Goal: Task Accomplishment & Management: Manage account settings

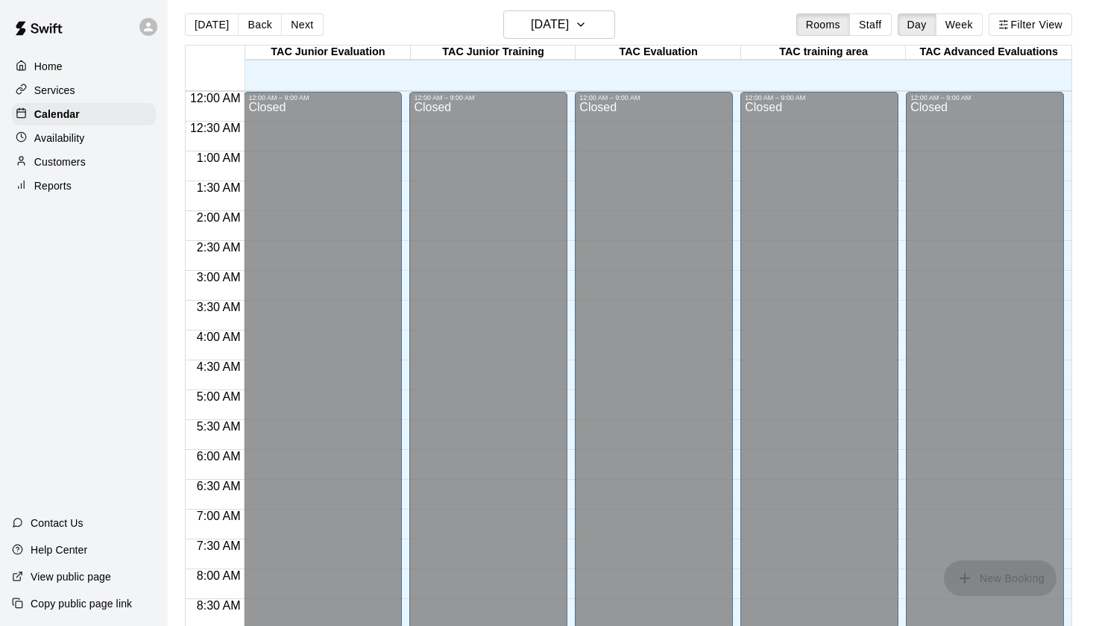
scroll to position [889, 0]
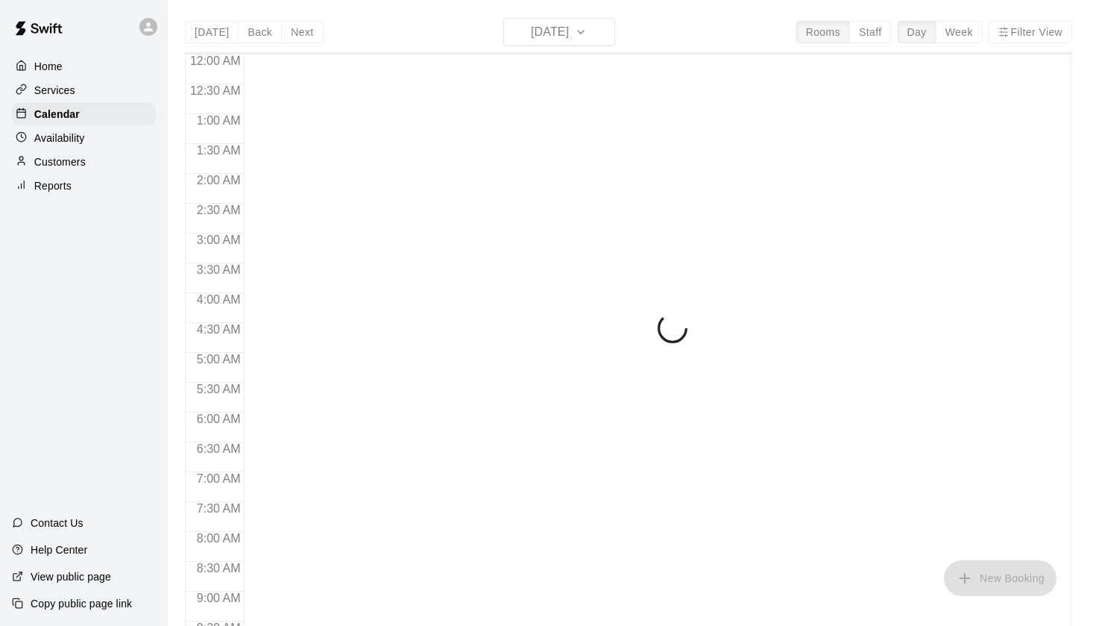
scroll to position [759, 0]
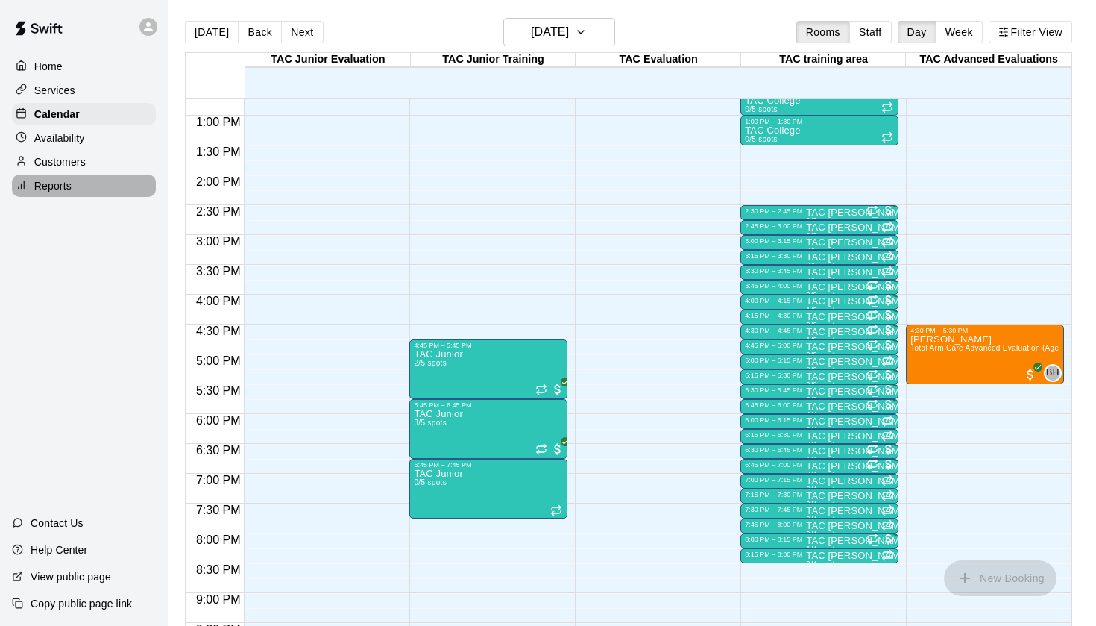
click at [63, 192] on p "Reports" at bounding box center [52, 185] width 37 height 15
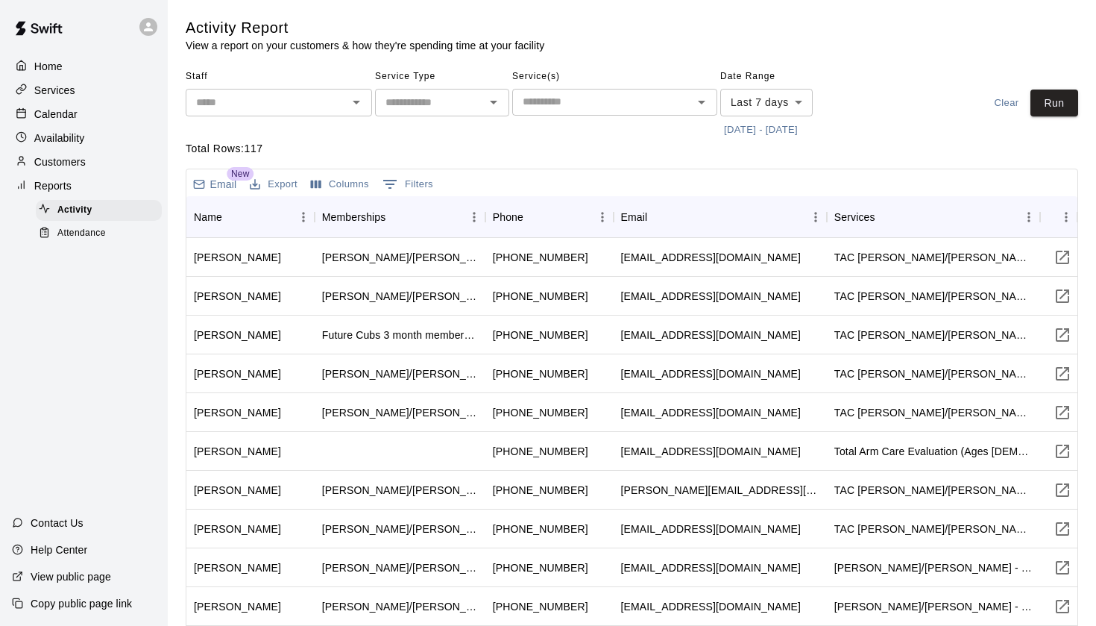
click at [90, 233] on span "Attendance" at bounding box center [81, 233] width 48 height 15
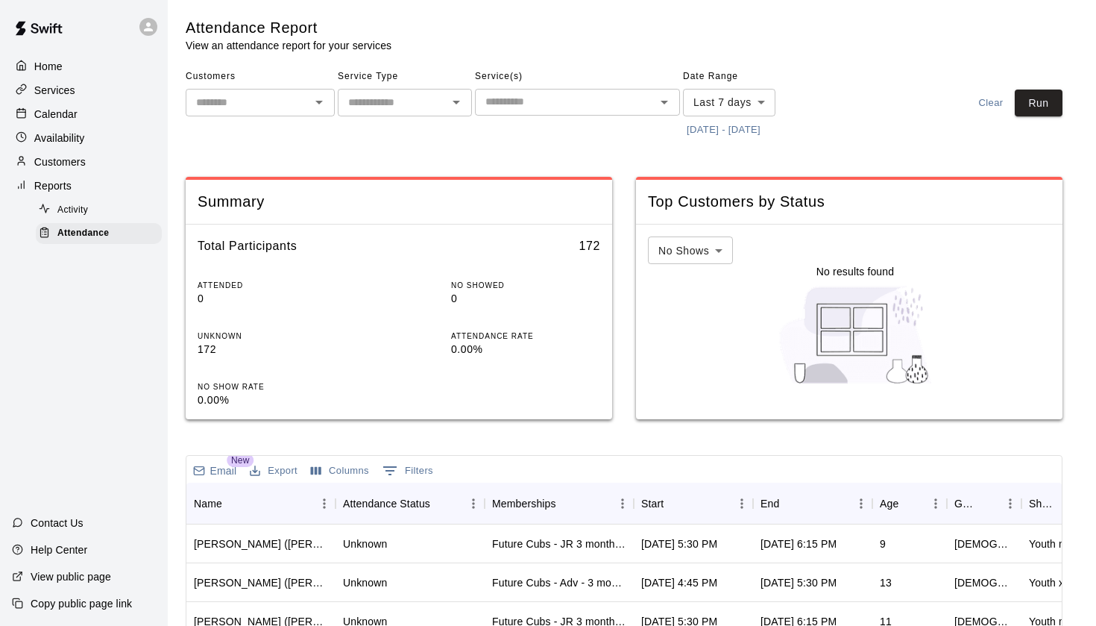
click at [724, 132] on button "[DATE] - [DATE]" at bounding box center [723, 130] width 81 height 23
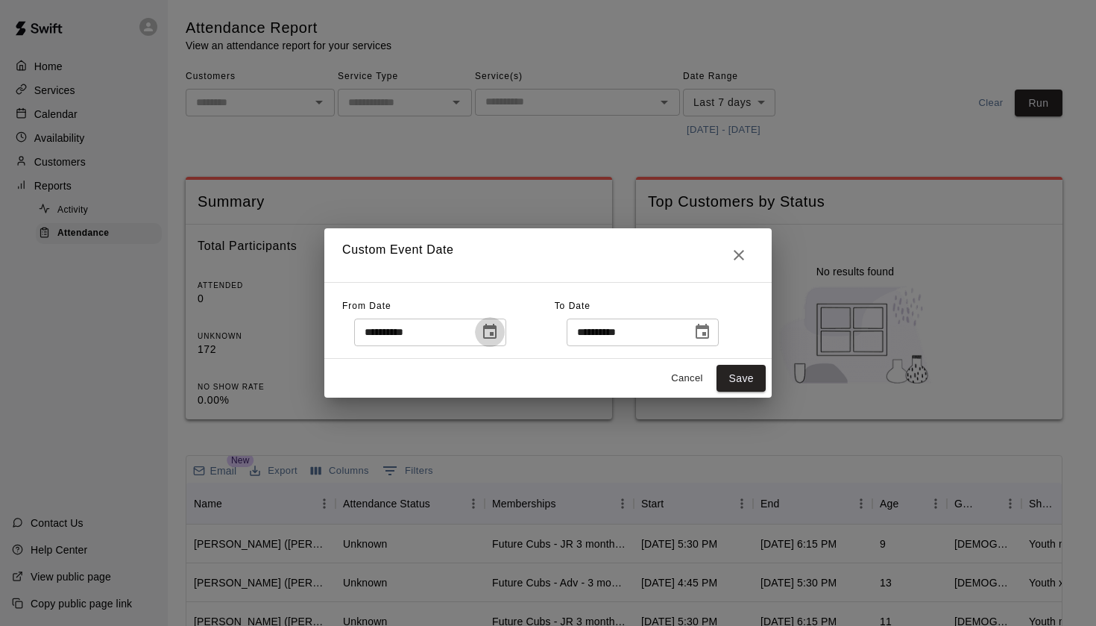
click at [488, 335] on button "Choose date, selected date is Oct 2, 2025" at bounding box center [490, 332] width 30 height 30
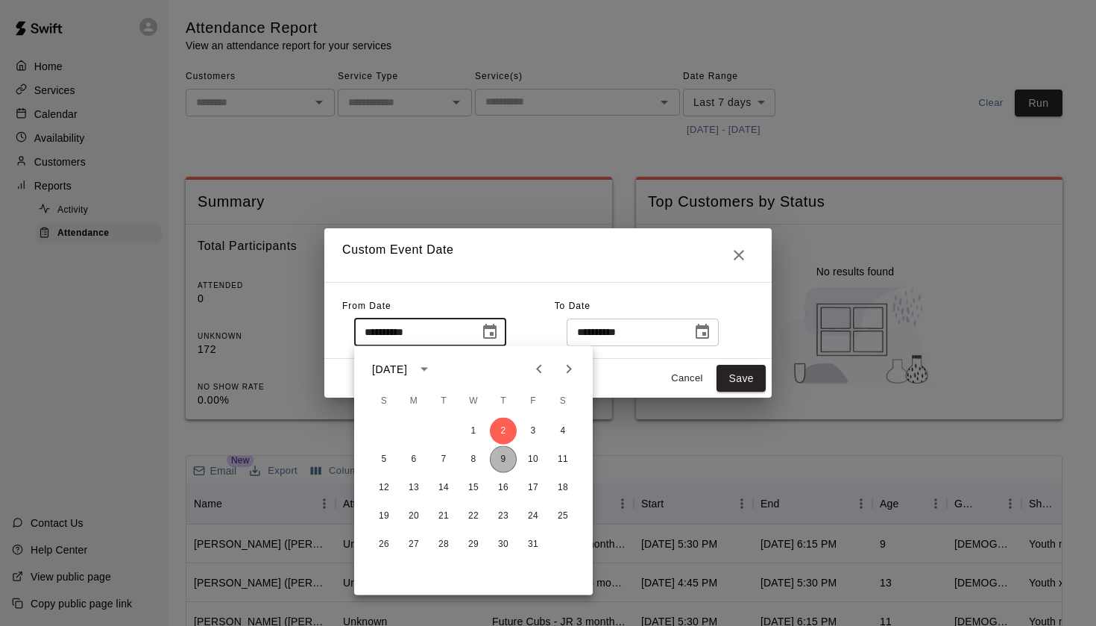
click at [502, 463] on button "9" at bounding box center [503, 459] width 27 height 27
type input "**********"
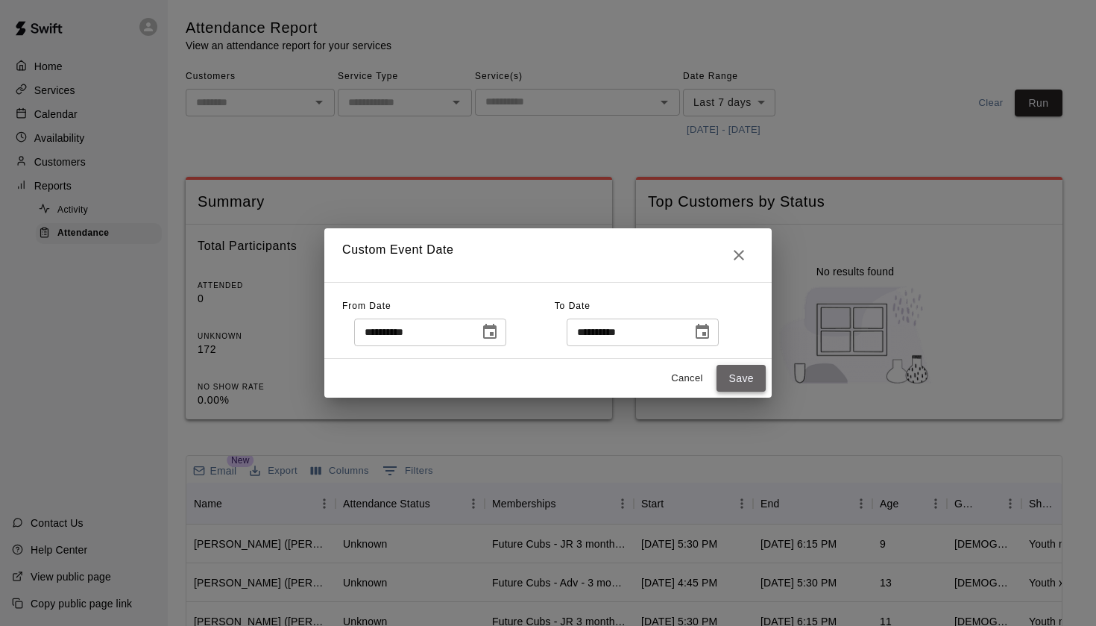
click at [739, 385] on button "Save" at bounding box center [741, 379] width 49 height 28
type input "******"
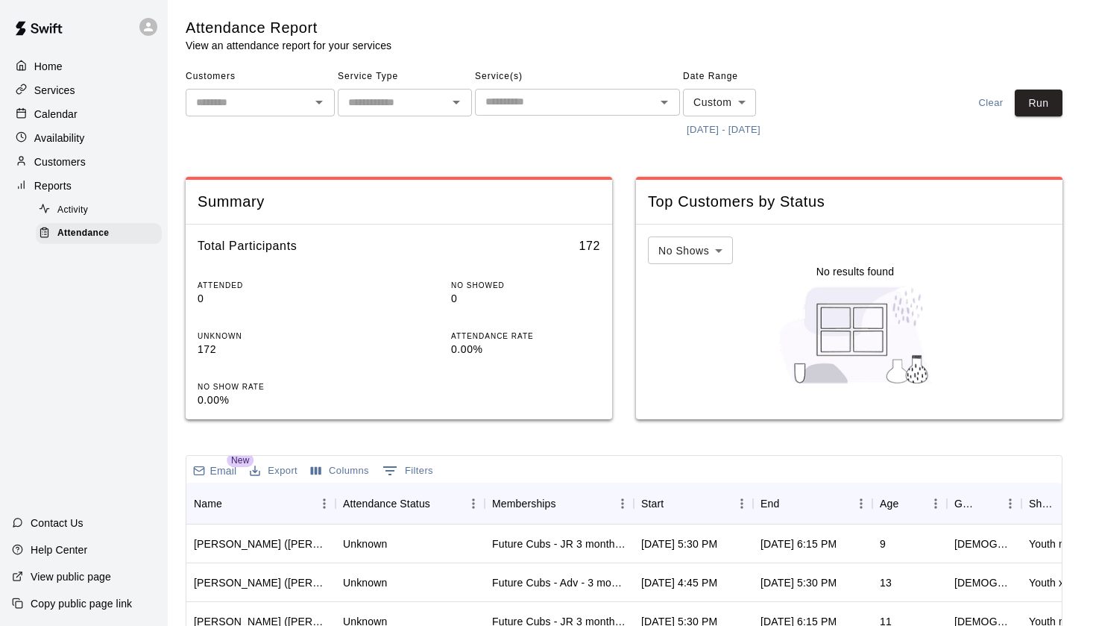
scroll to position [7, 0]
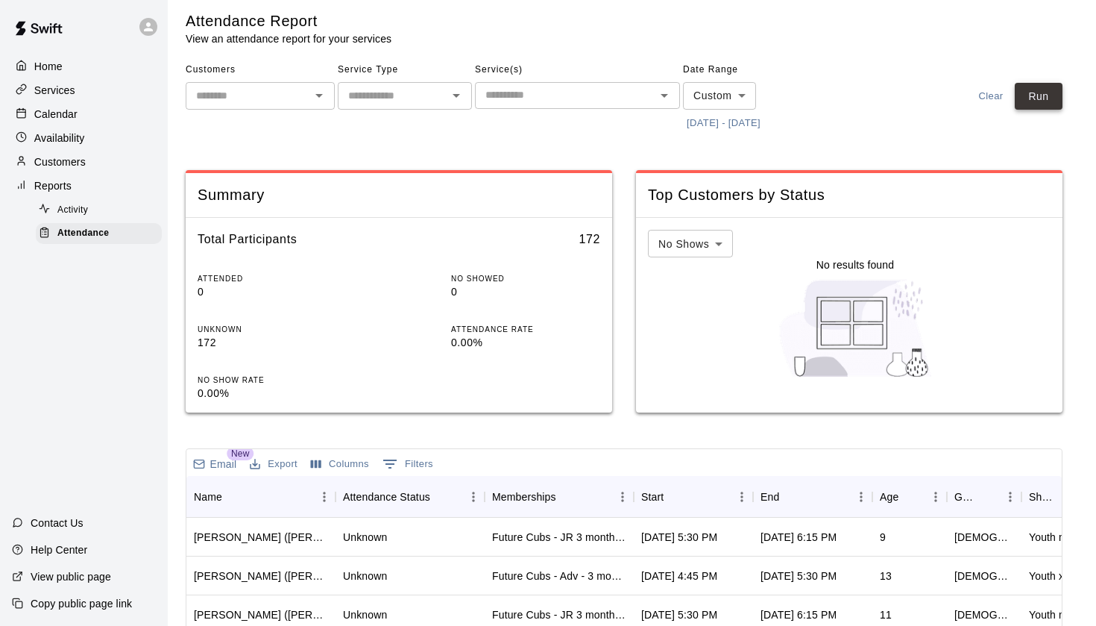
click at [1031, 102] on button "Run" at bounding box center [1039, 97] width 48 height 28
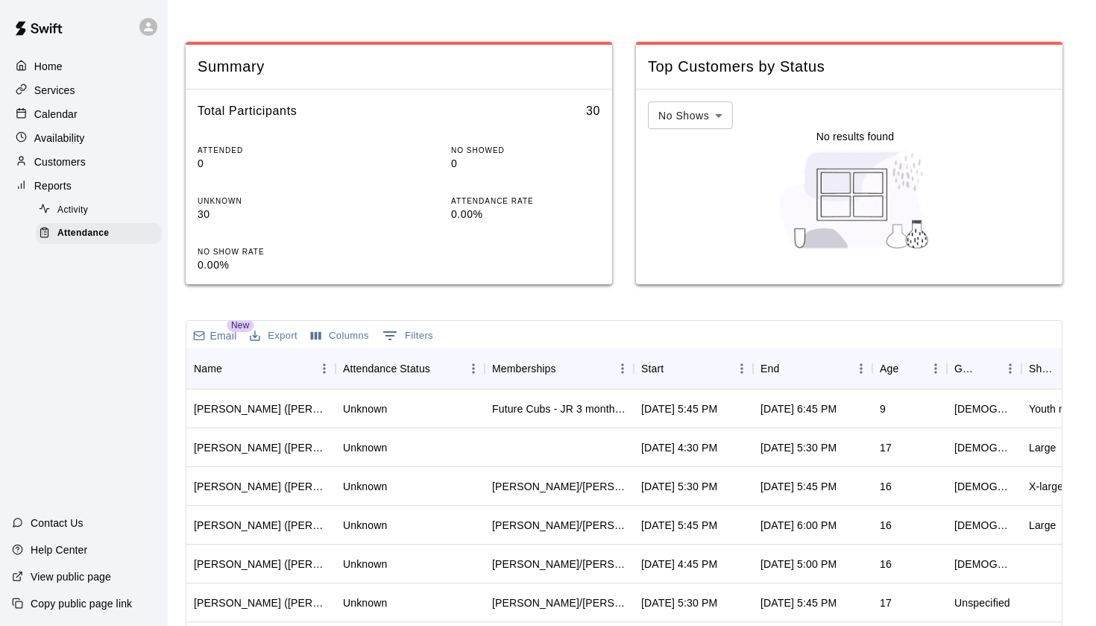
scroll to position [142, 0]
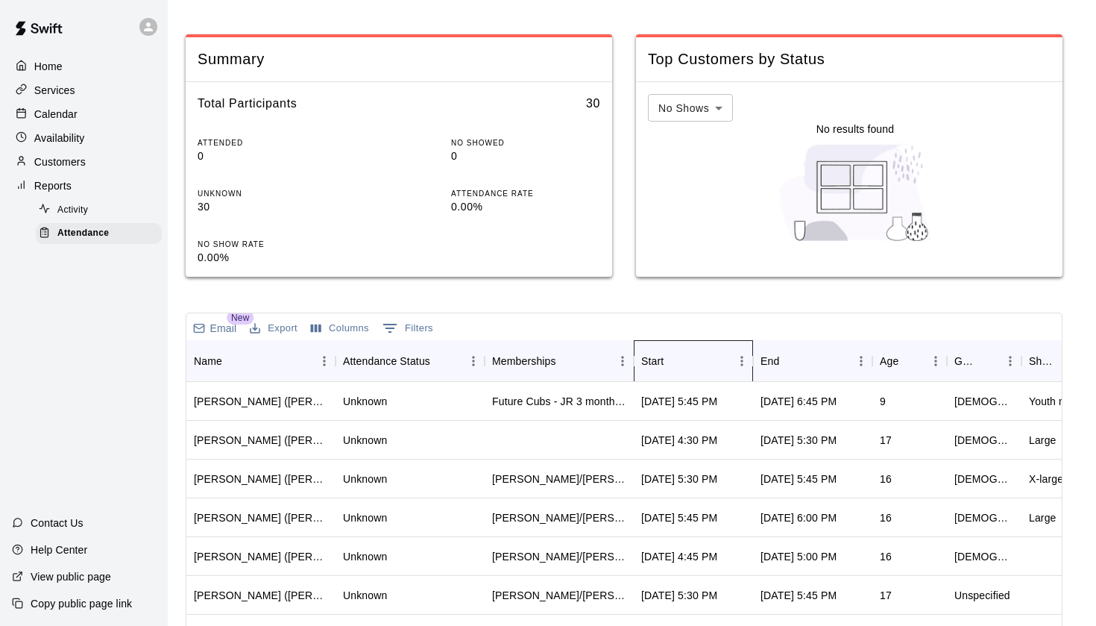
click at [688, 365] on div "Start" at bounding box center [685, 361] width 89 height 42
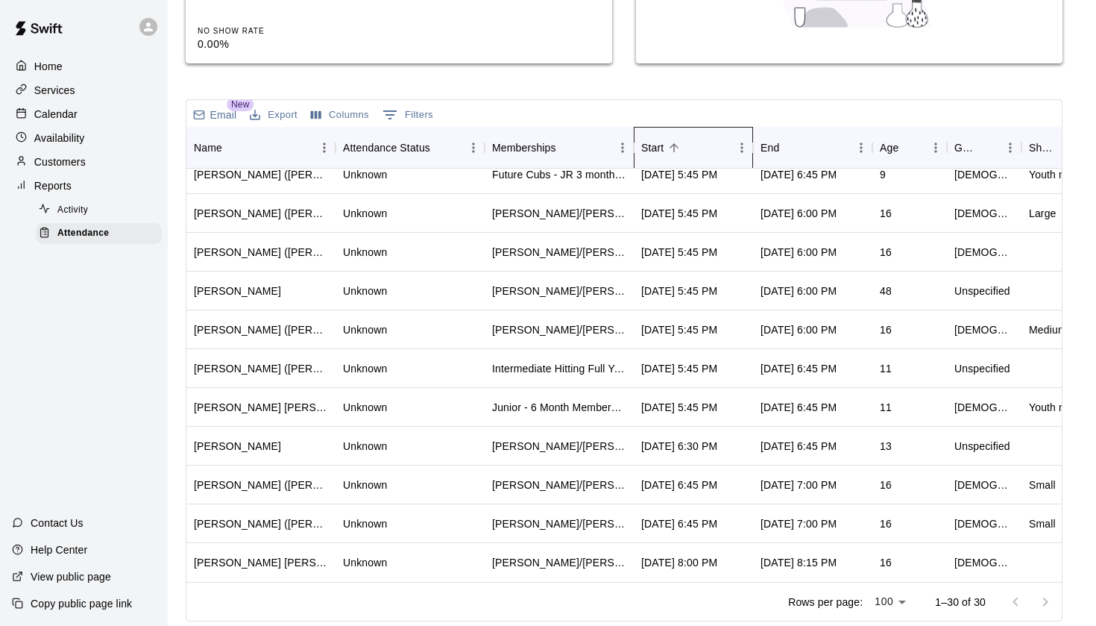
scroll to position [750, 0]
click at [64, 114] on p "Calendar" at bounding box center [55, 114] width 43 height 15
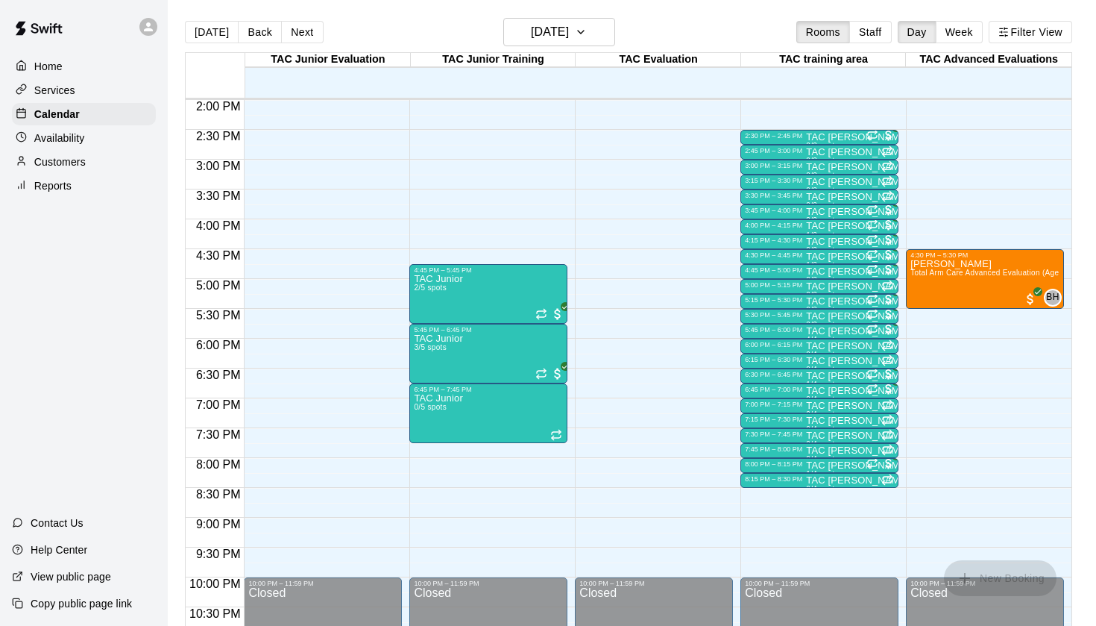
scroll to position [833, 0]
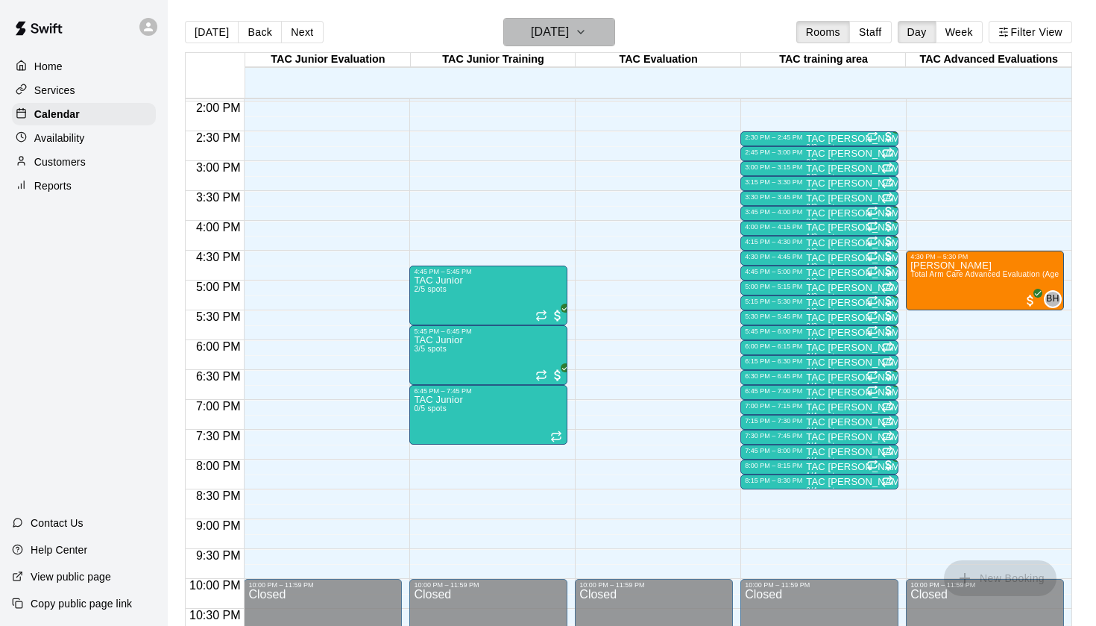
click at [555, 30] on h6 "[DATE]" at bounding box center [550, 32] width 38 height 21
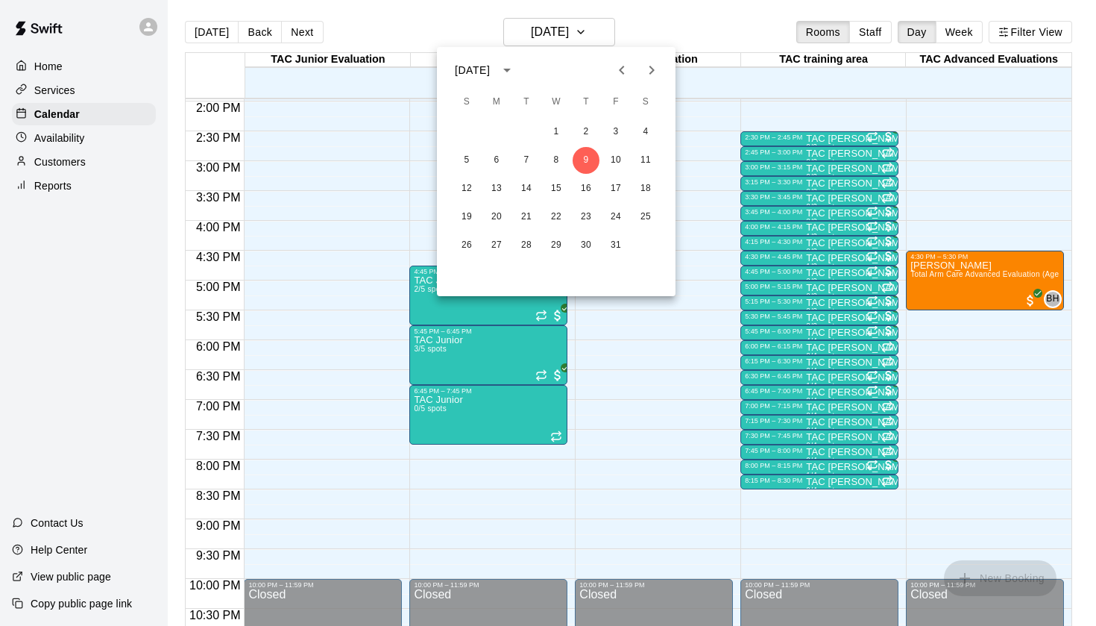
click at [48, 181] on div at bounding box center [548, 313] width 1096 height 626
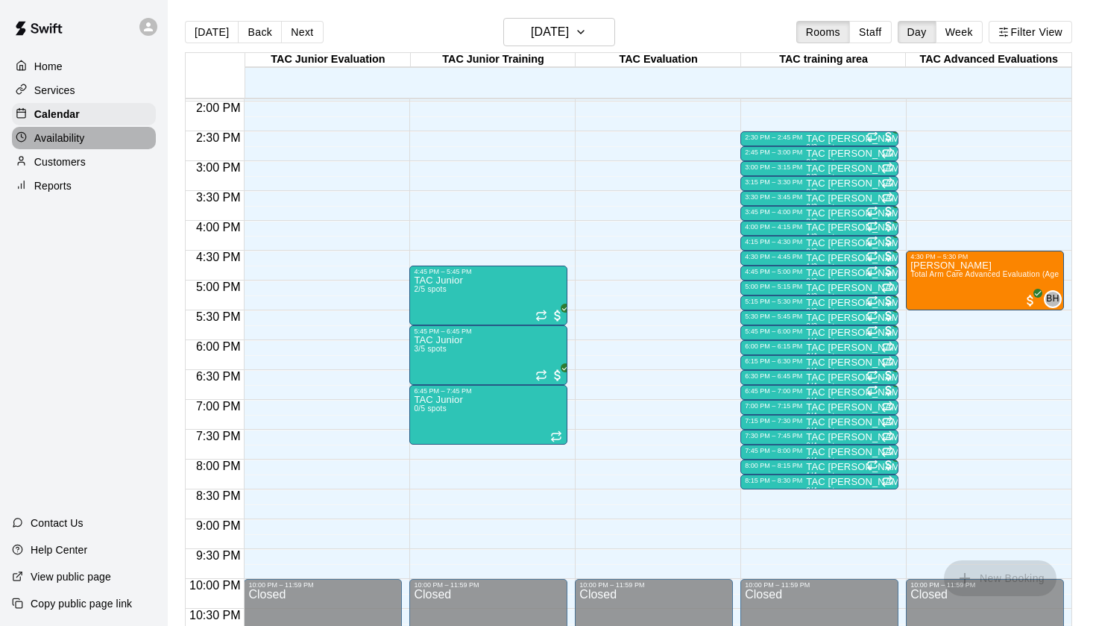
click at [66, 139] on p "Availability" at bounding box center [59, 138] width 51 height 15
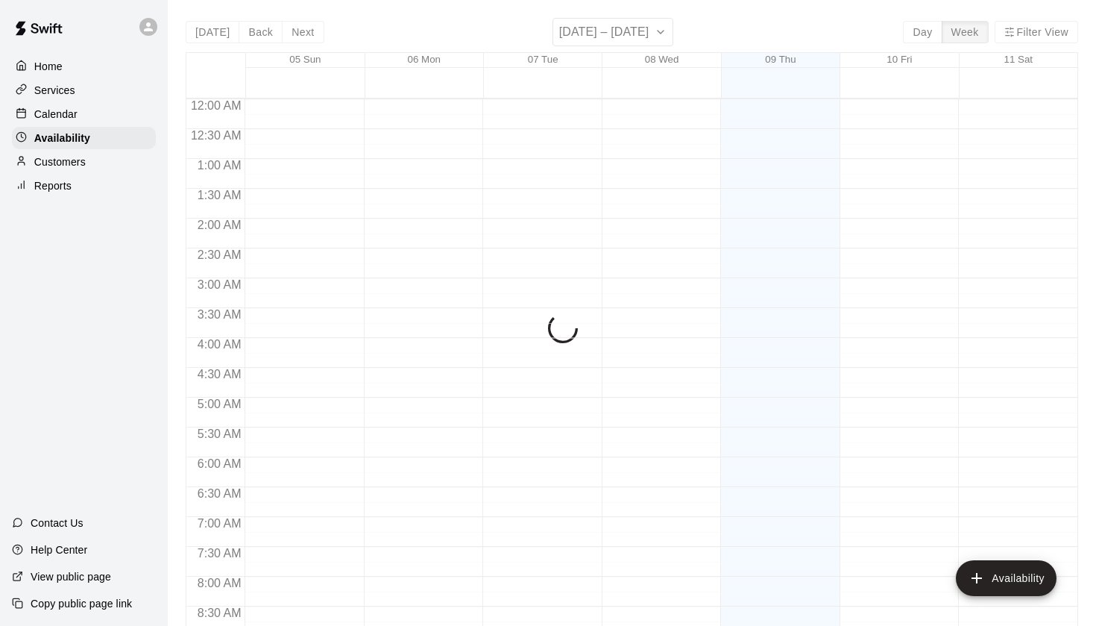
scroll to position [766, 0]
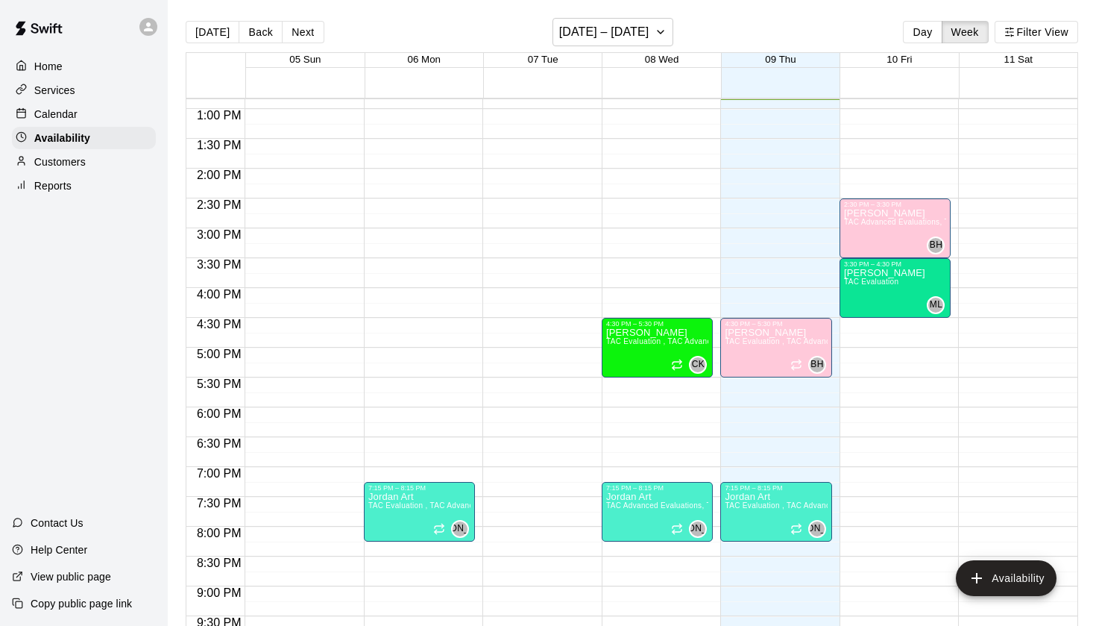
click at [64, 113] on p "Calendar" at bounding box center [55, 114] width 43 height 15
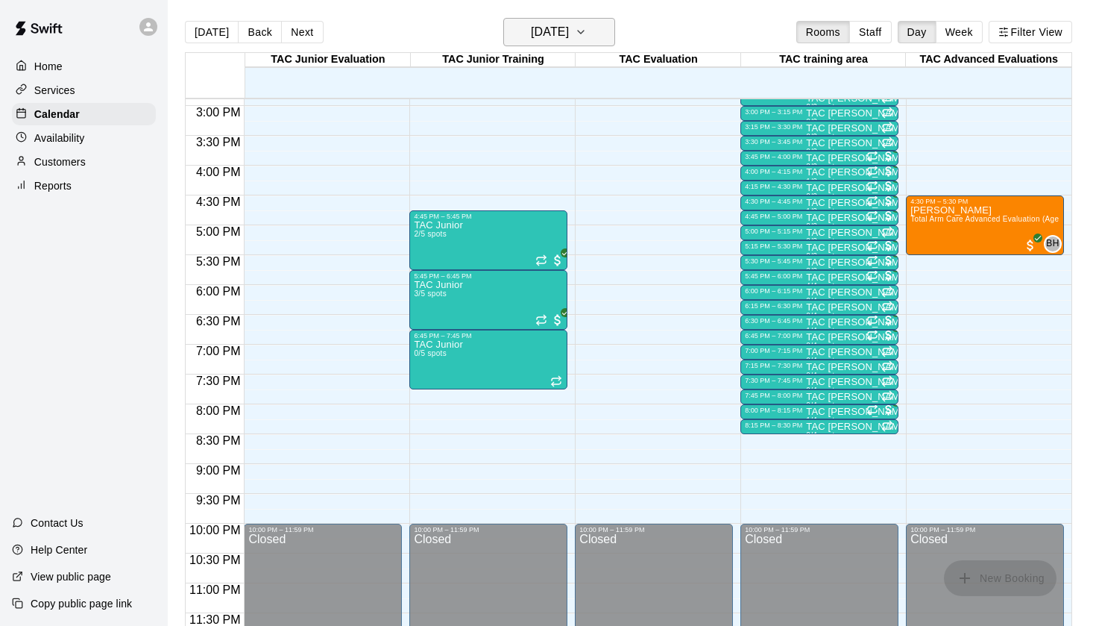
scroll to position [889, 0]
click at [566, 20] on button "[DATE]" at bounding box center [559, 32] width 112 height 28
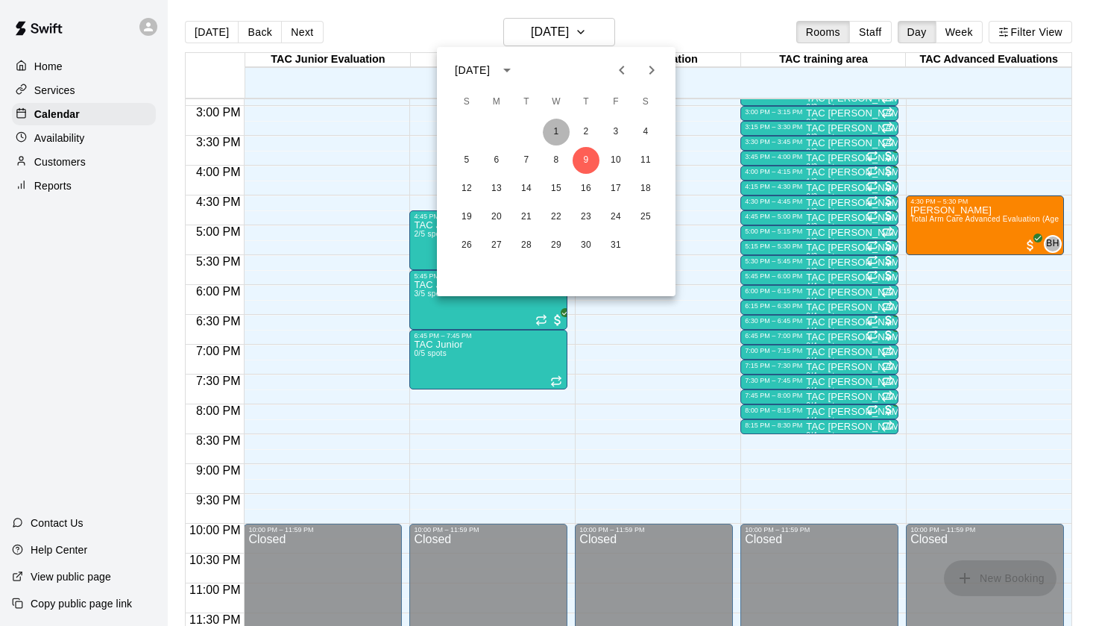
click at [560, 132] on button "1" at bounding box center [556, 132] width 27 height 27
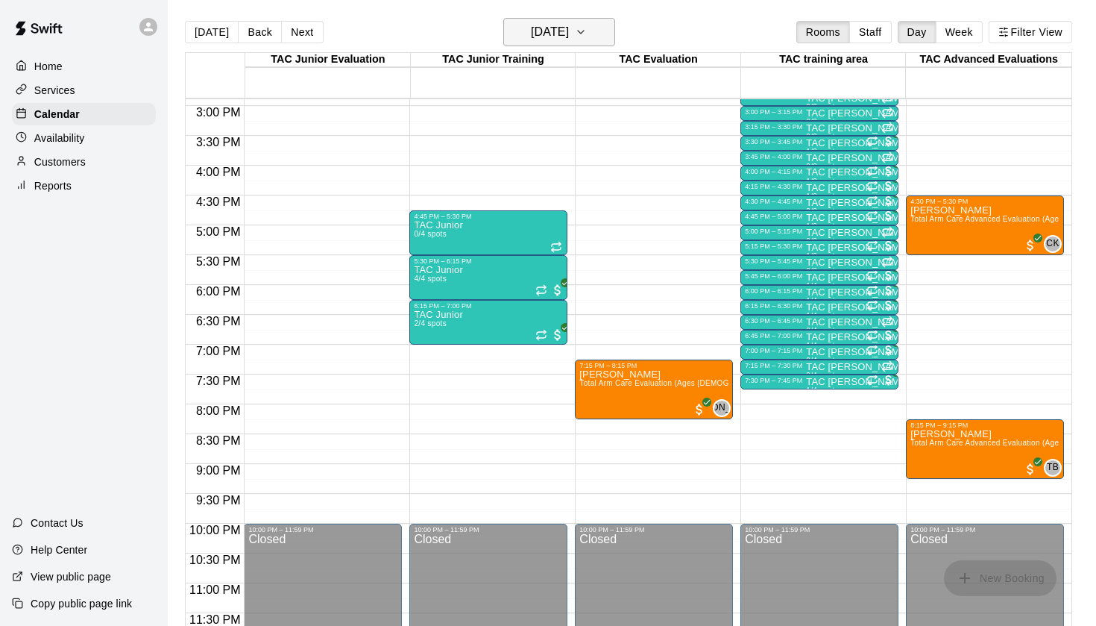
click at [582, 44] on button "[DATE]" at bounding box center [559, 32] width 112 height 28
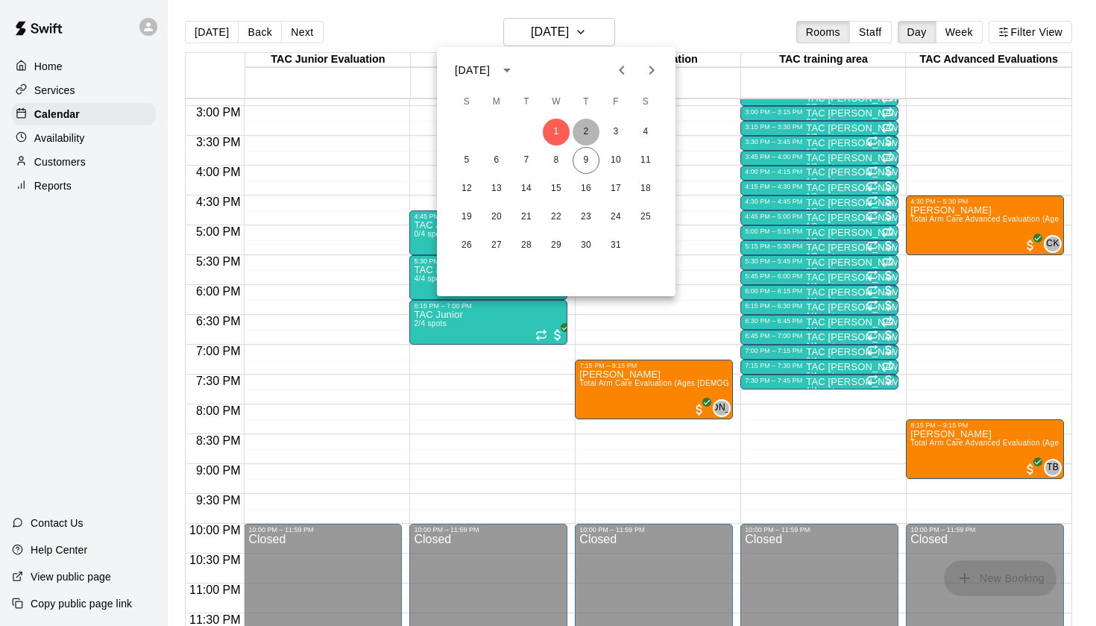
click at [578, 133] on button "2" at bounding box center [586, 132] width 27 height 27
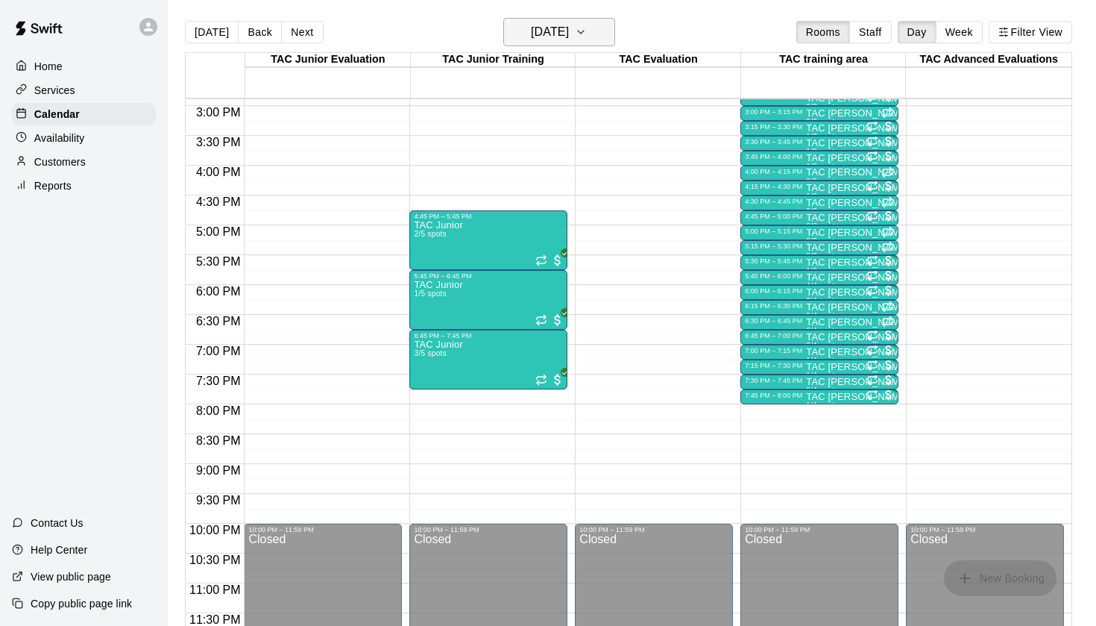
click at [548, 30] on h6 "[DATE]" at bounding box center [550, 32] width 38 height 21
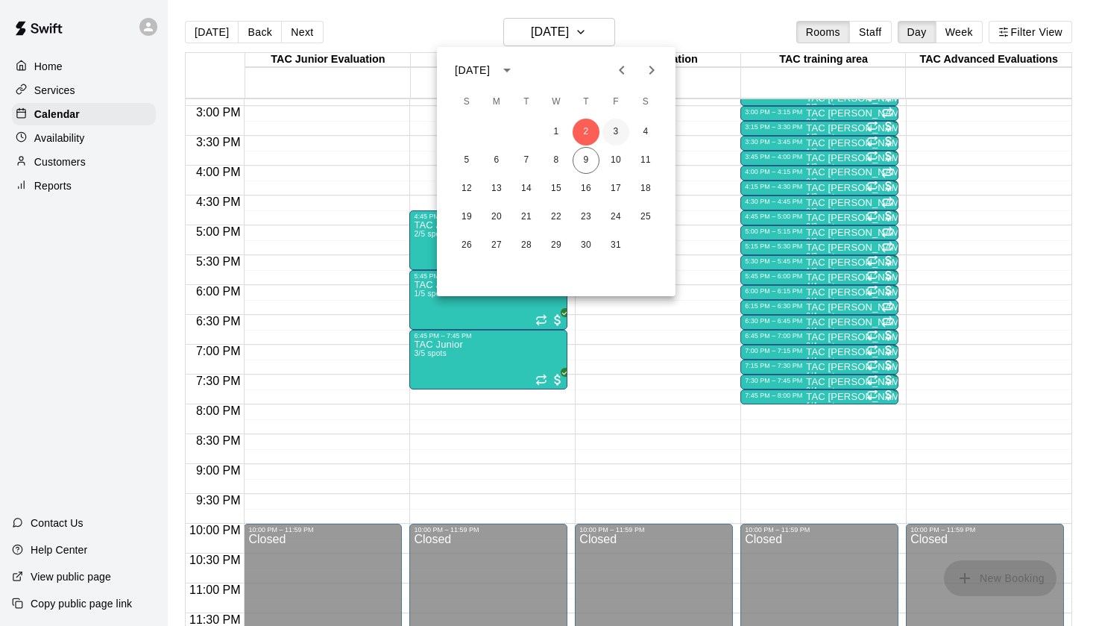
click at [612, 134] on button "3" at bounding box center [616, 132] width 27 height 27
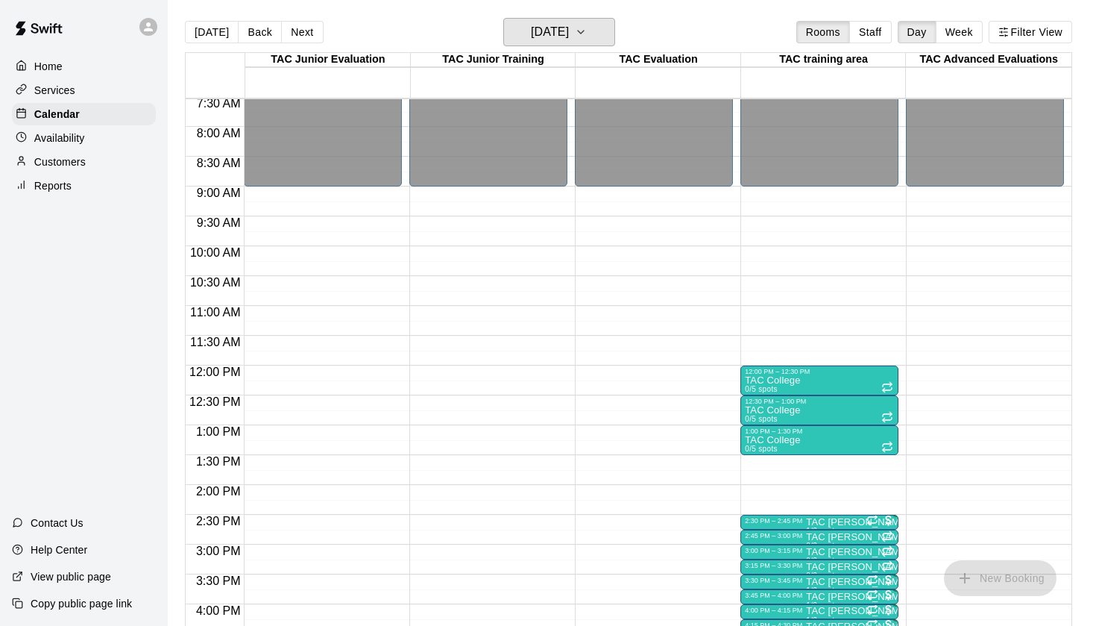
scroll to position [370, 0]
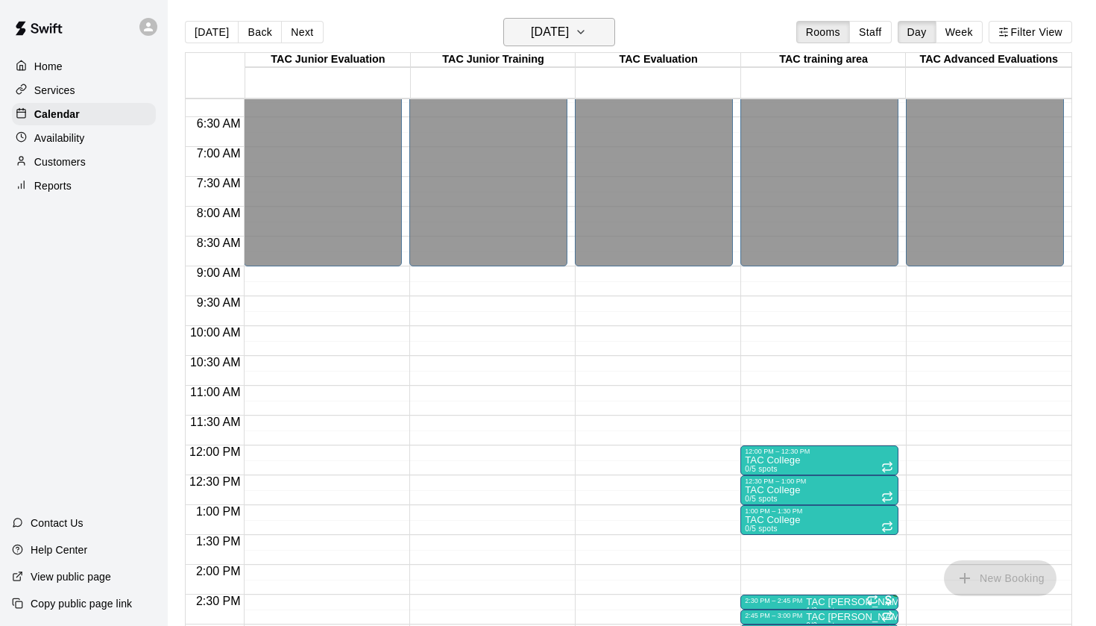
click at [589, 35] on button "[DATE]" at bounding box center [559, 32] width 112 height 28
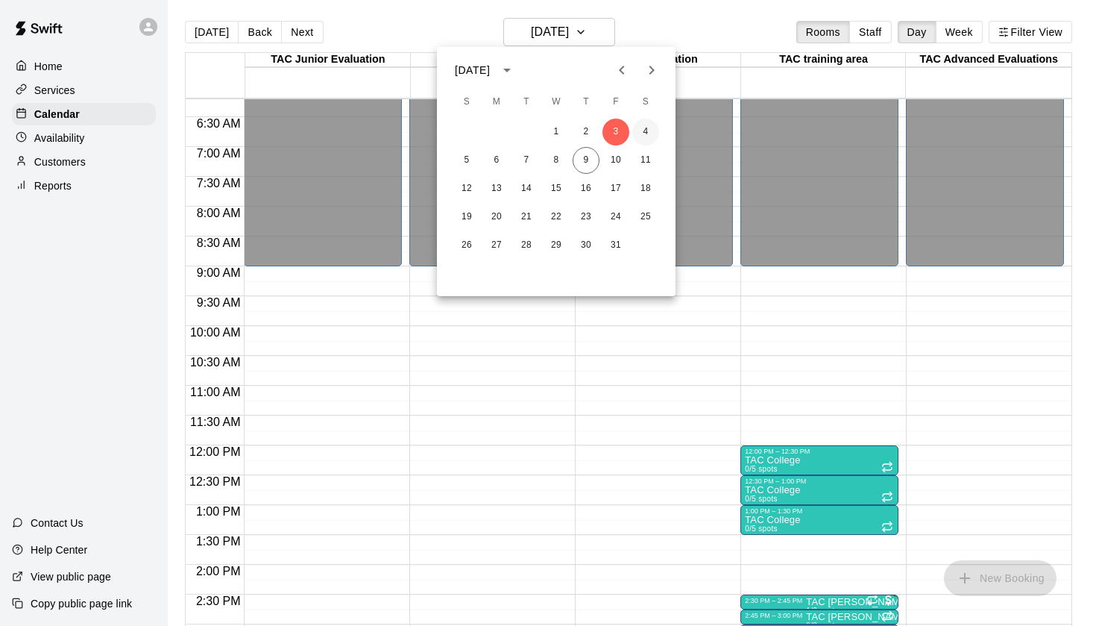
click at [646, 125] on button "4" at bounding box center [645, 132] width 27 height 27
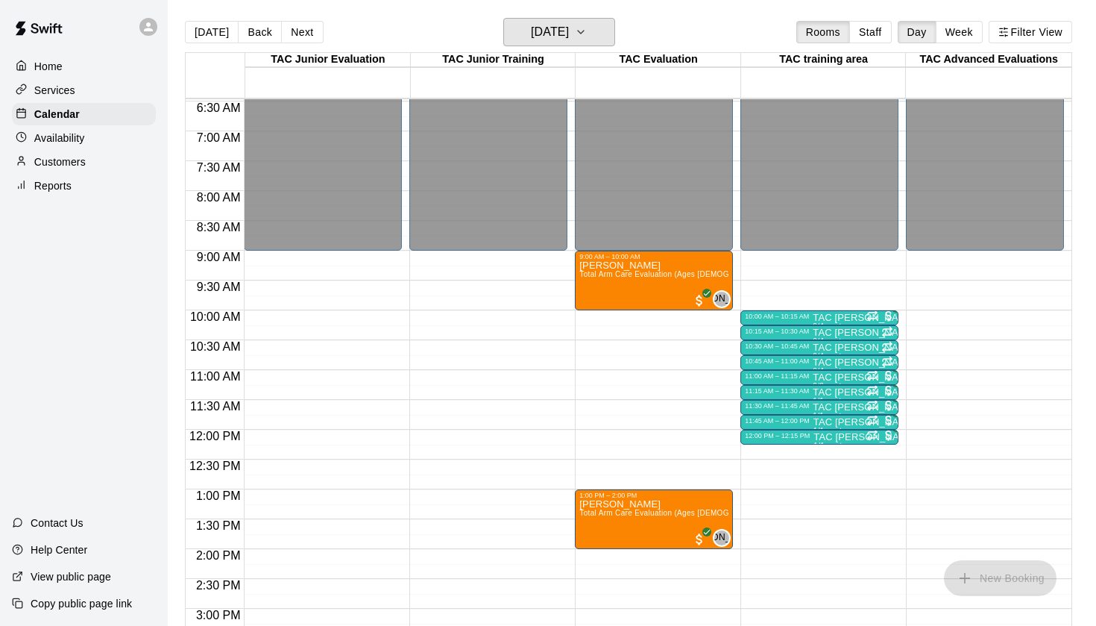
scroll to position [389, 0]
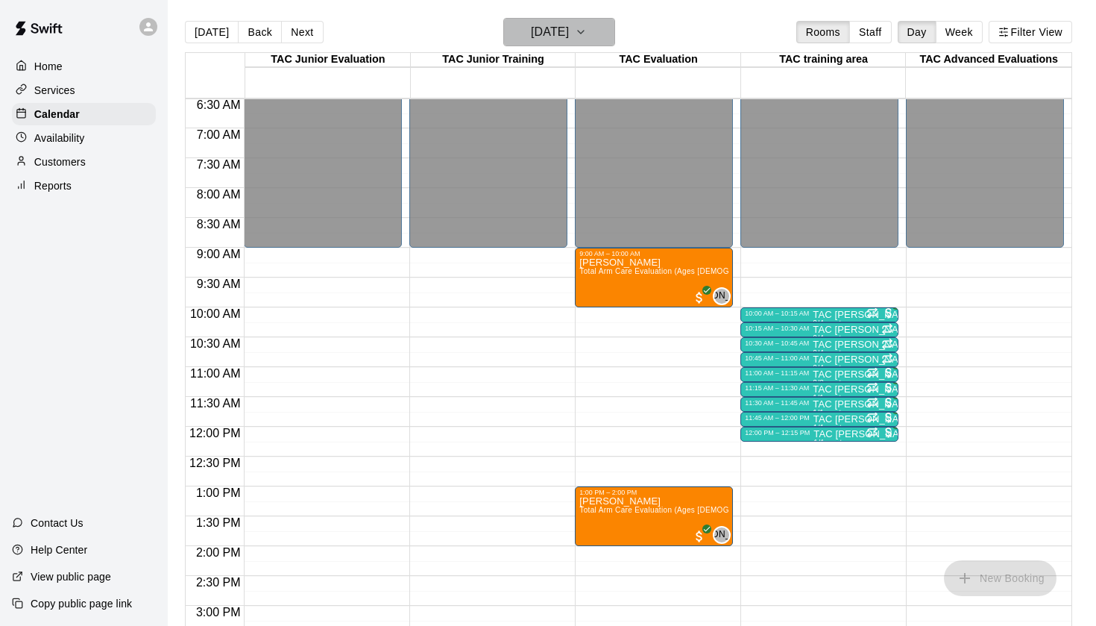
click at [559, 43] on button "[DATE]" at bounding box center [559, 32] width 112 height 28
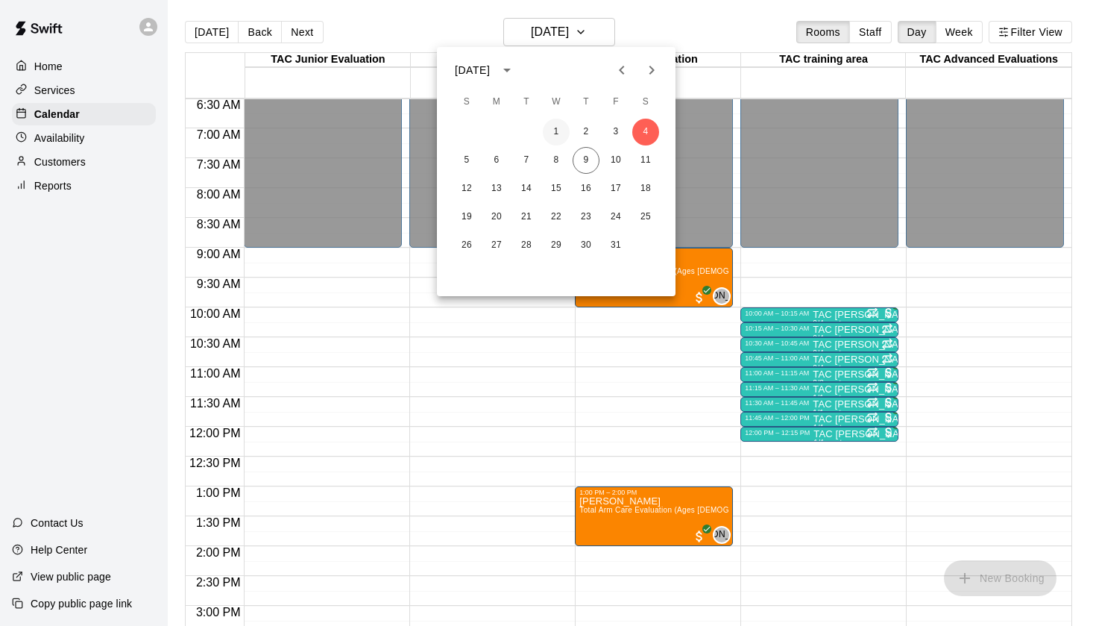
click at [550, 131] on button "1" at bounding box center [556, 132] width 27 height 27
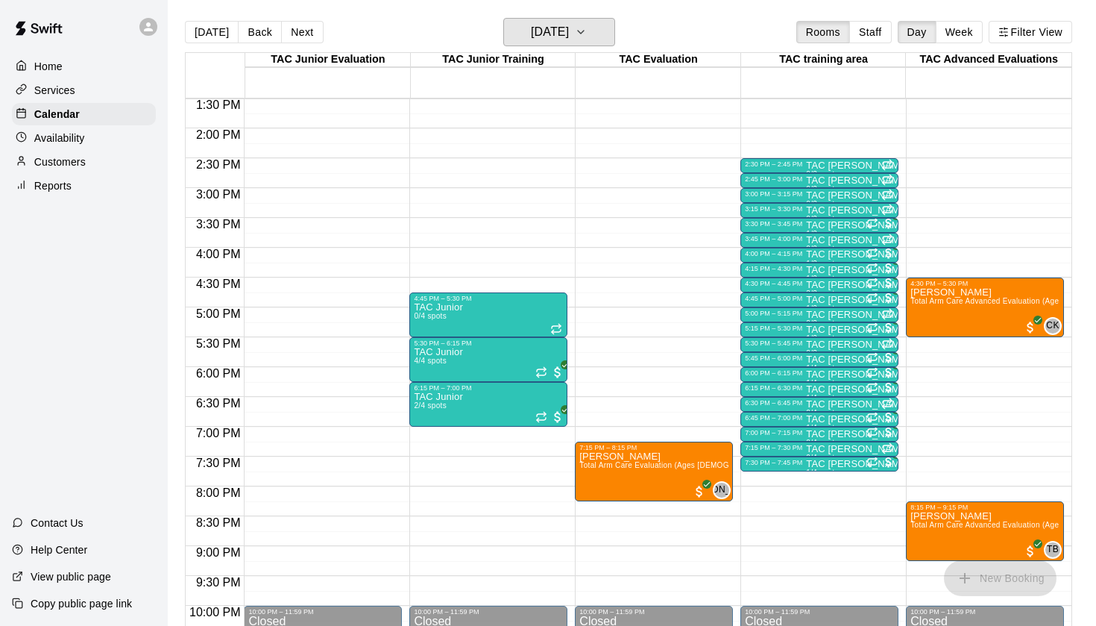
scroll to position [833, 0]
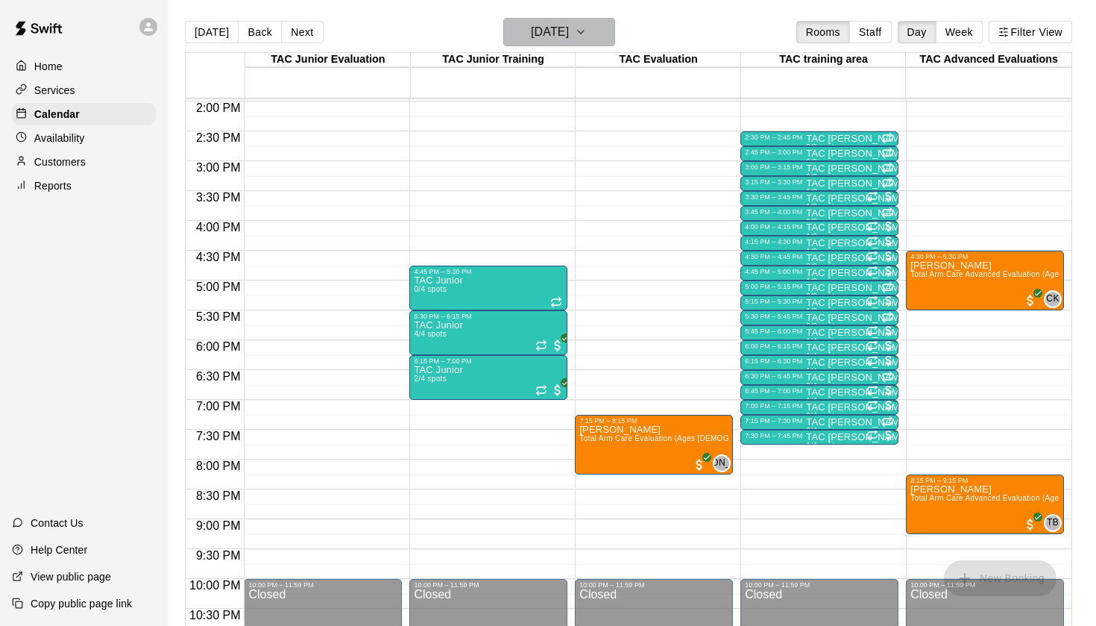
click at [569, 37] on h6 "[DATE]" at bounding box center [550, 32] width 38 height 21
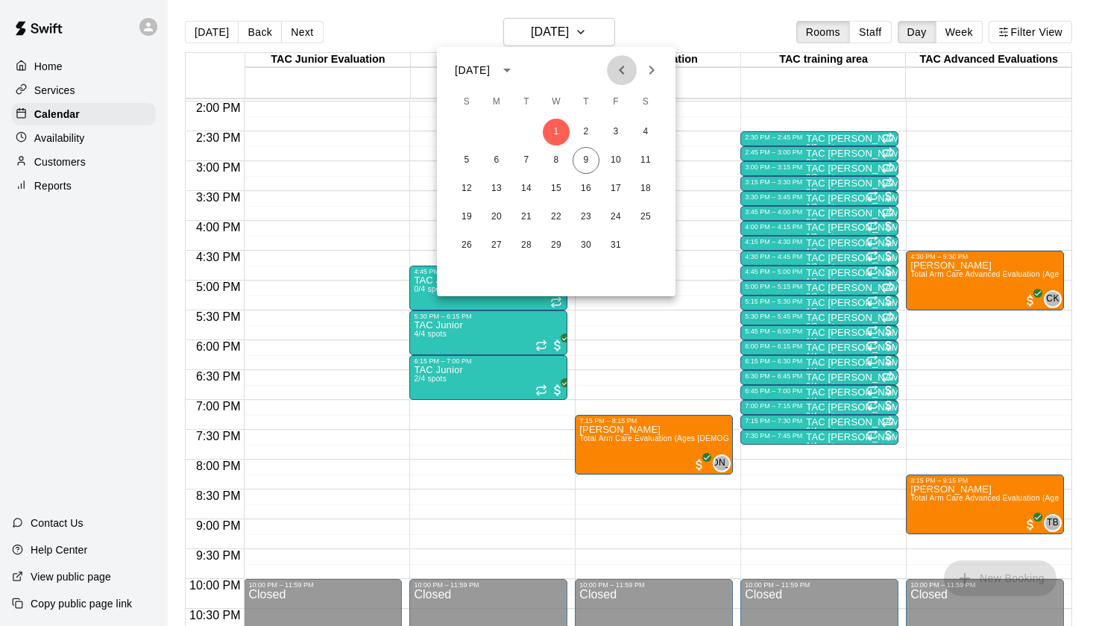
click at [621, 75] on icon "Previous month" at bounding box center [622, 70] width 18 height 18
click at [518, 240] on button "30" at bounding box center [526, 245] width 27 height 27
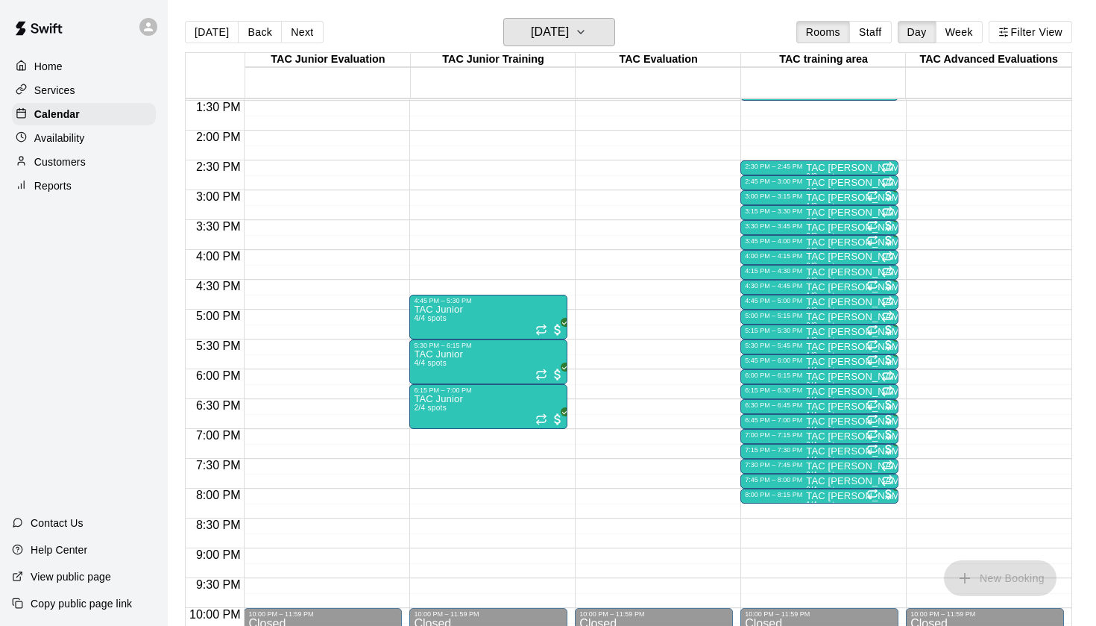
scroll to position [736, 0]
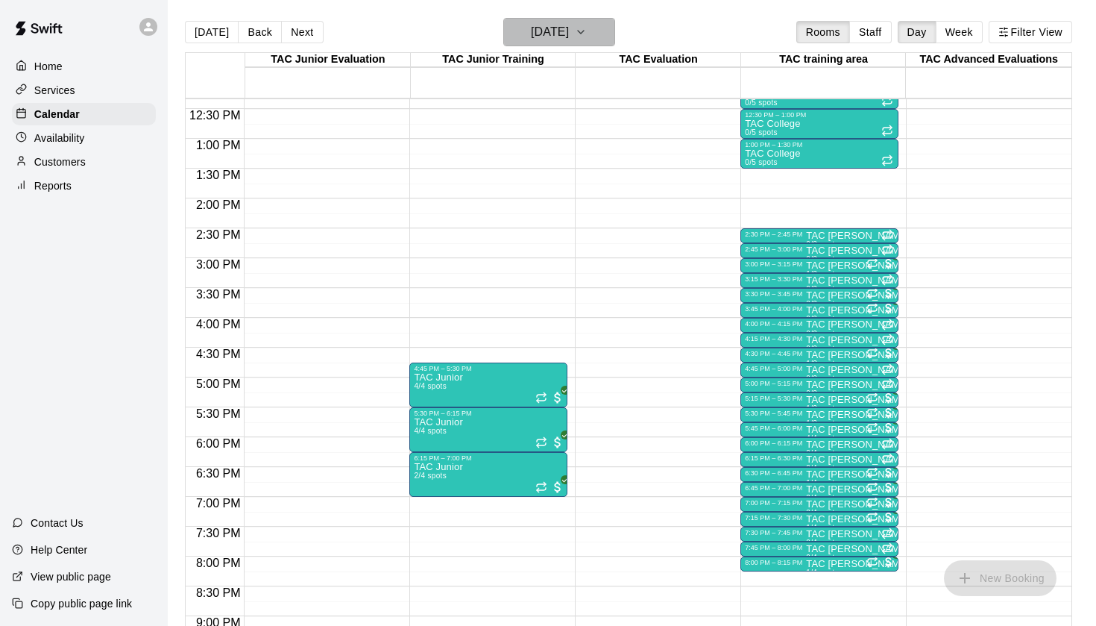
click at [559, 42] on h6 "[DATE]" at bounding box center [550, 32] width 38 height 21
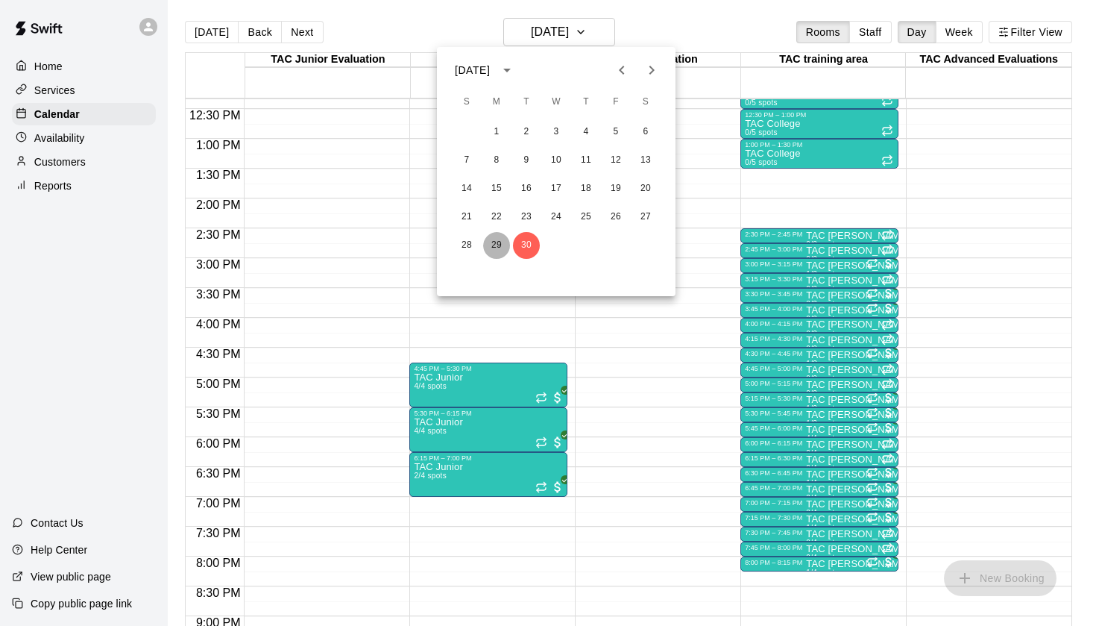
click at [501, 239] on button "29" at bounding box center [496, 245] width 27 height 27
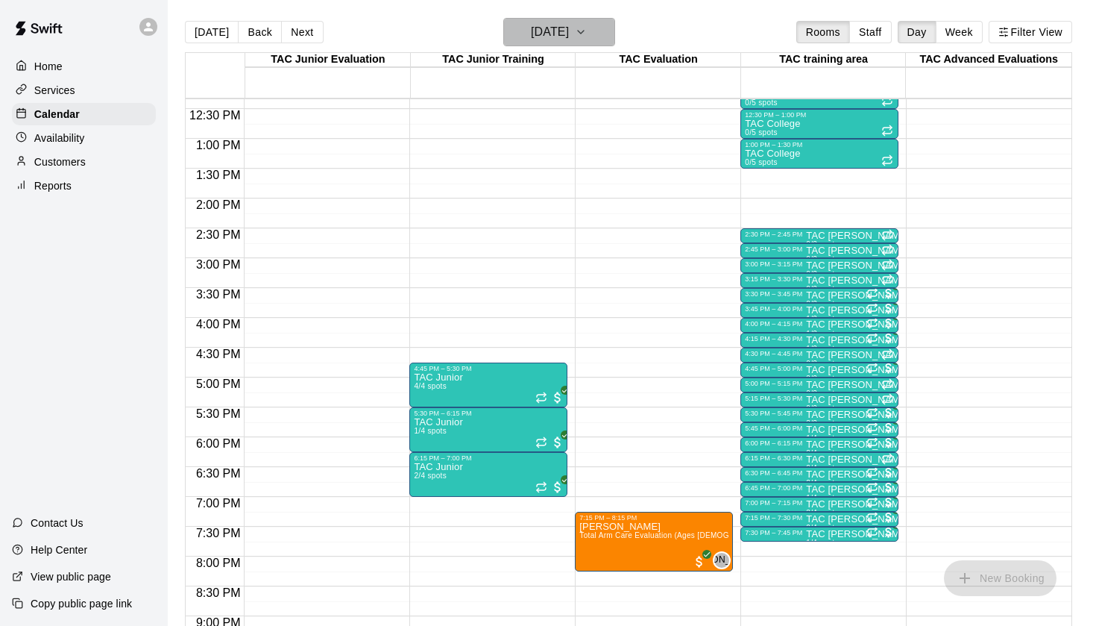
click at [559, 40] on h6 "[DATE]" at bounding box center [550, 32] width 38 height 21
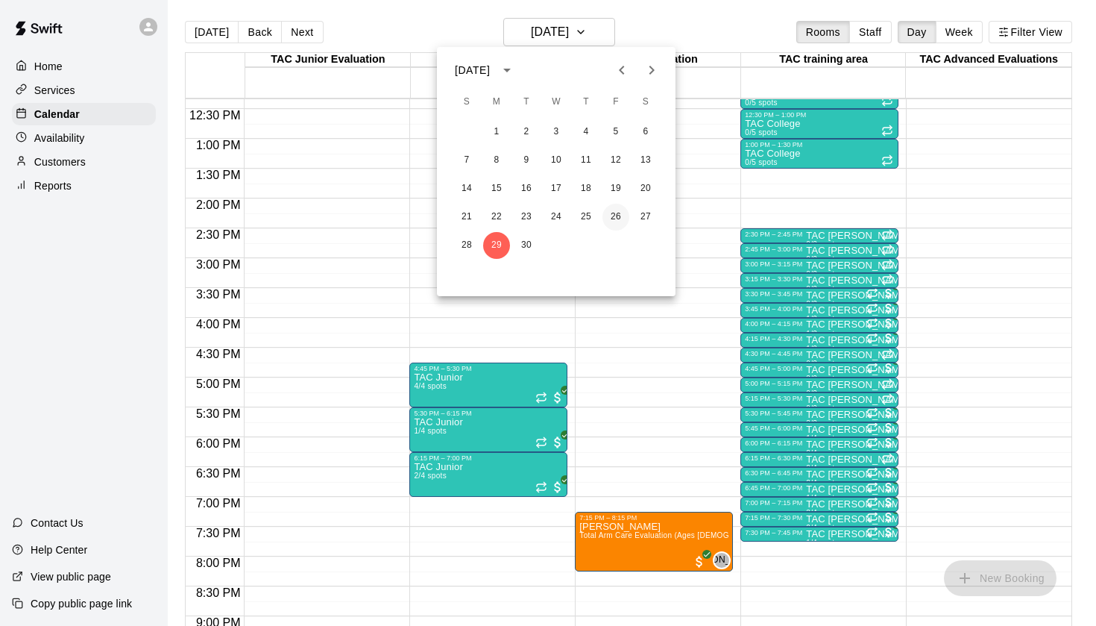
click at [621, 220] on button "26" at bounding box center [616, 217] width 27 height 27
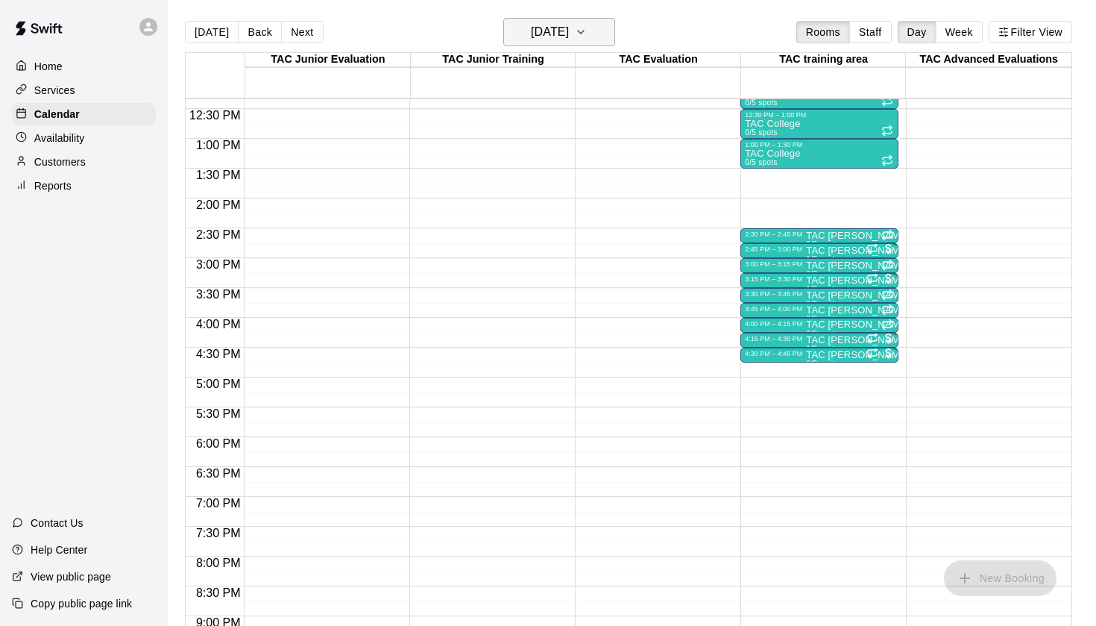
click at [565, 40] on h6 "[DATE]" at bounding box center [550, 32] width 38 height 21
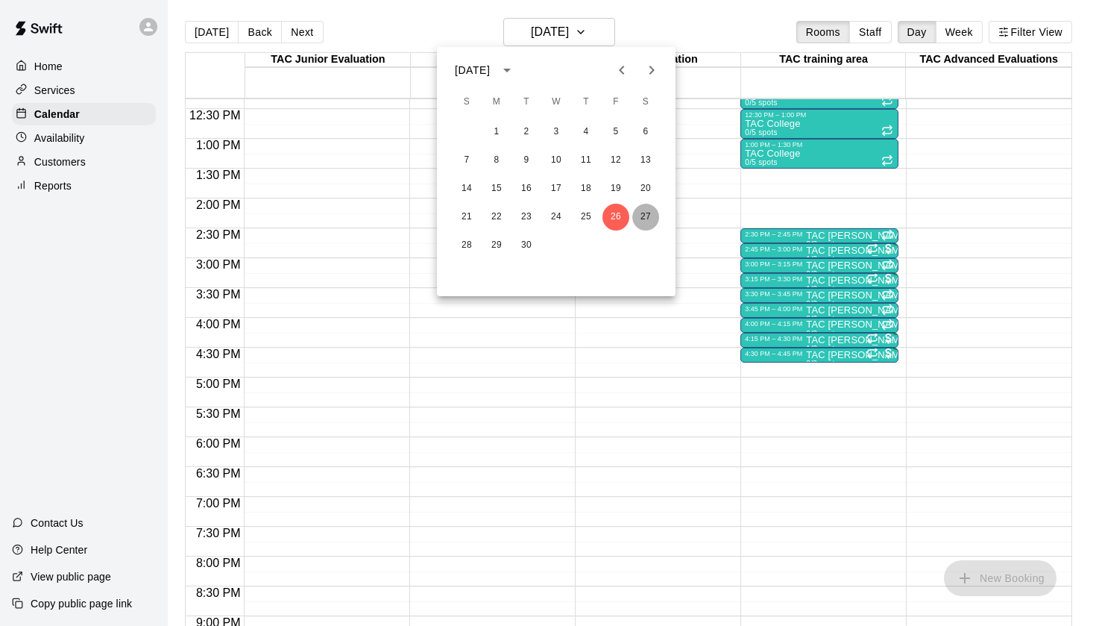
click at [642, 217] on button "27" at bounding box center [645, 217] width 27 height 27
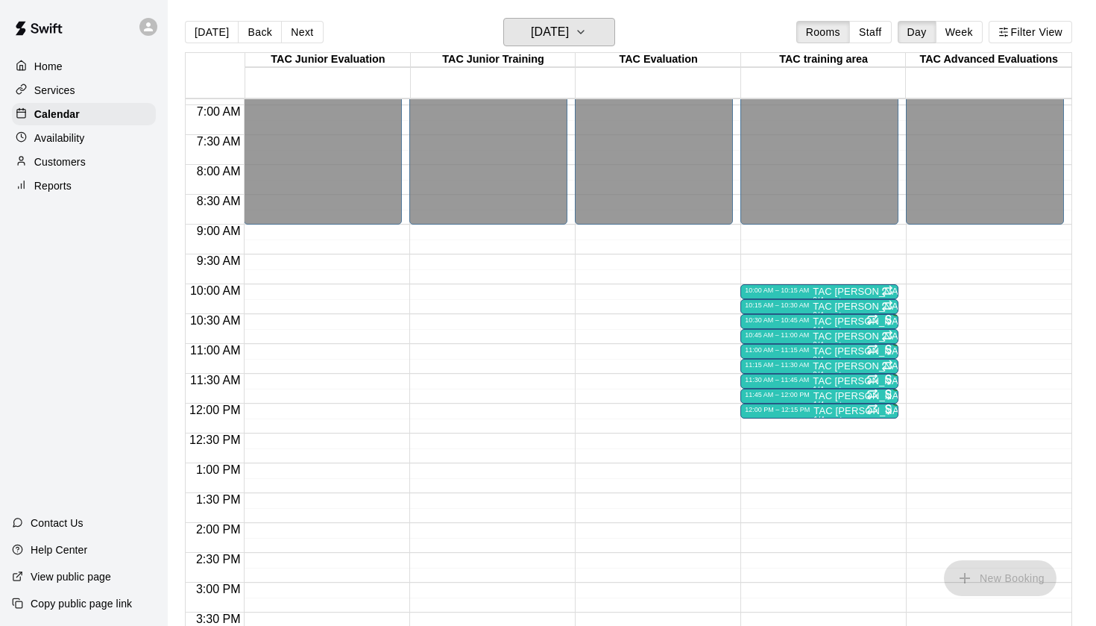
scroll to position [554, 0]
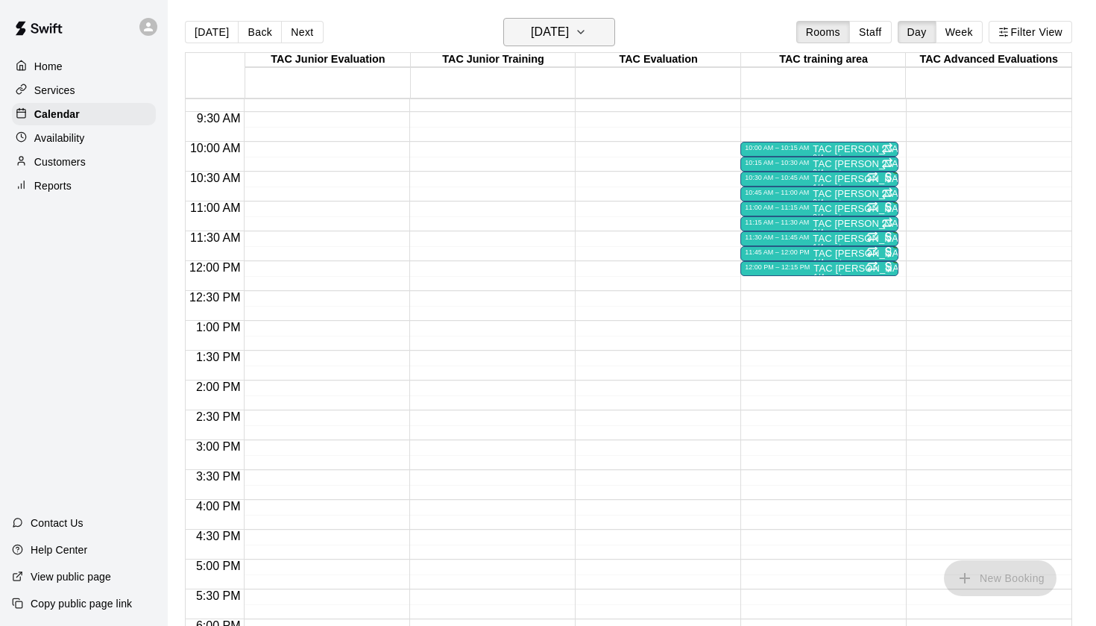
click at [569, 33] on h6 "[DATE]" at bounding box center [550, 32] width 38 height 21
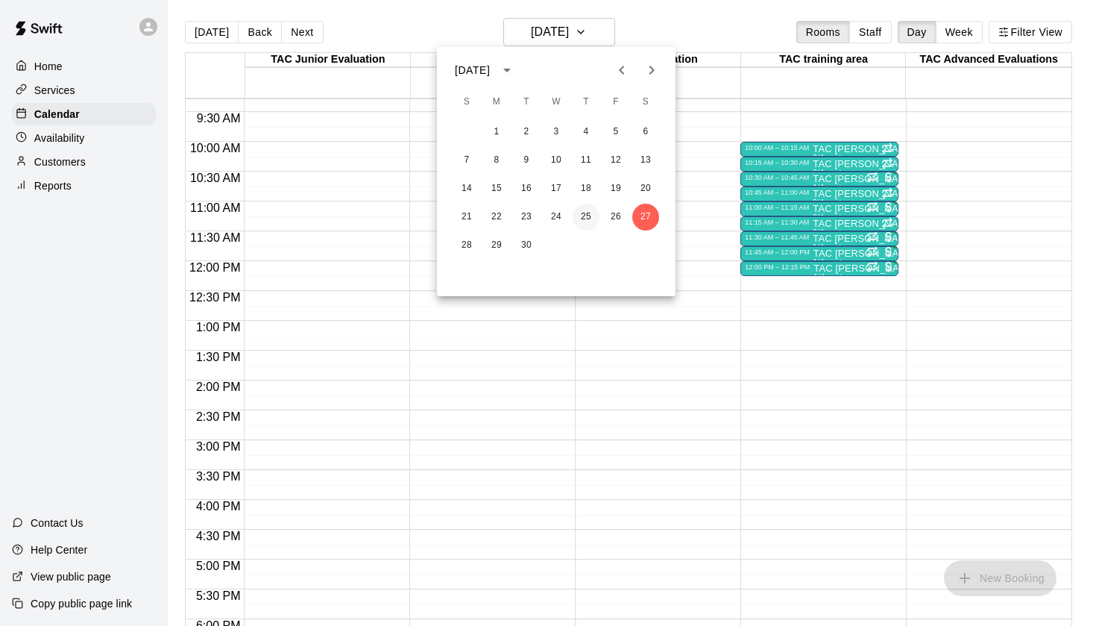
click at [595, 219] on button "25" at bounding box center [586, 217] width 27 height 27
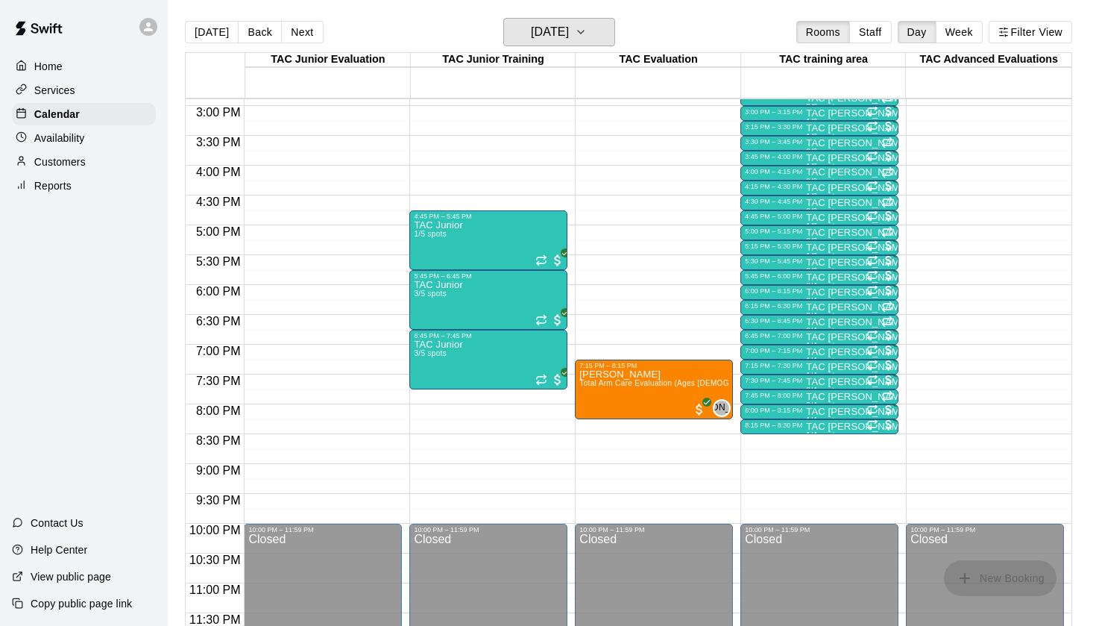
scroll to position [889, 0]
click at [568, 26] on h6 "[DATE]" at bounding box center [550, 32] width 38 height 21
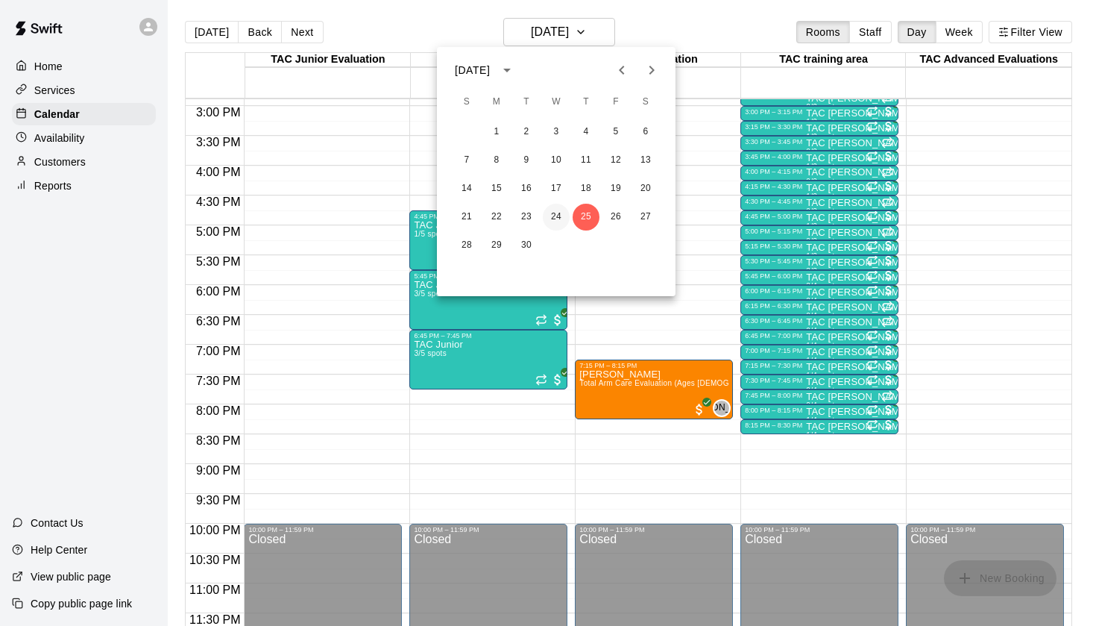
click at [554, 213] on button "24" at bounding box center [556, 217] width 27 height 27
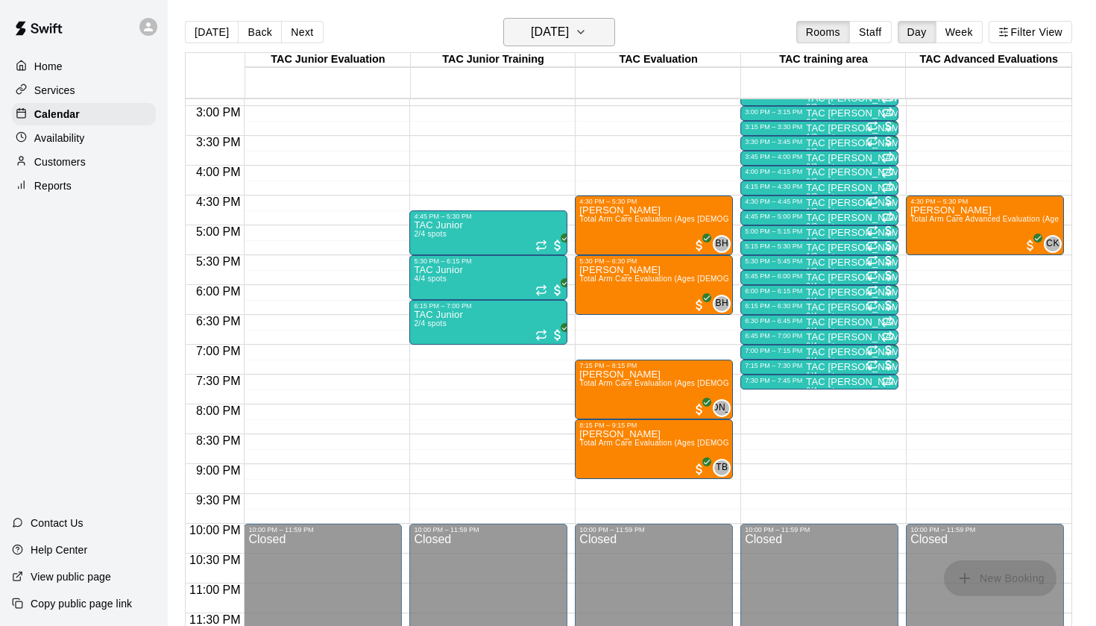
click at [555, 31] on h6 "[DATE]" at bounding box center [550, 32] width 38 height 21
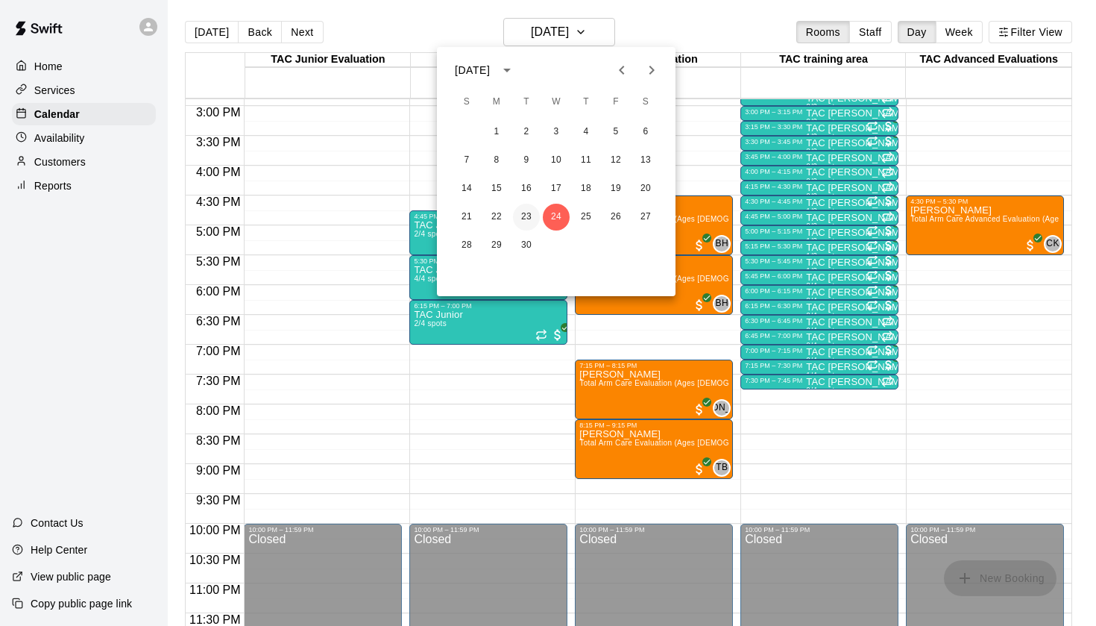
click at [520, 207] on button "23" at bounding box center [526, 217] width 27 height 27
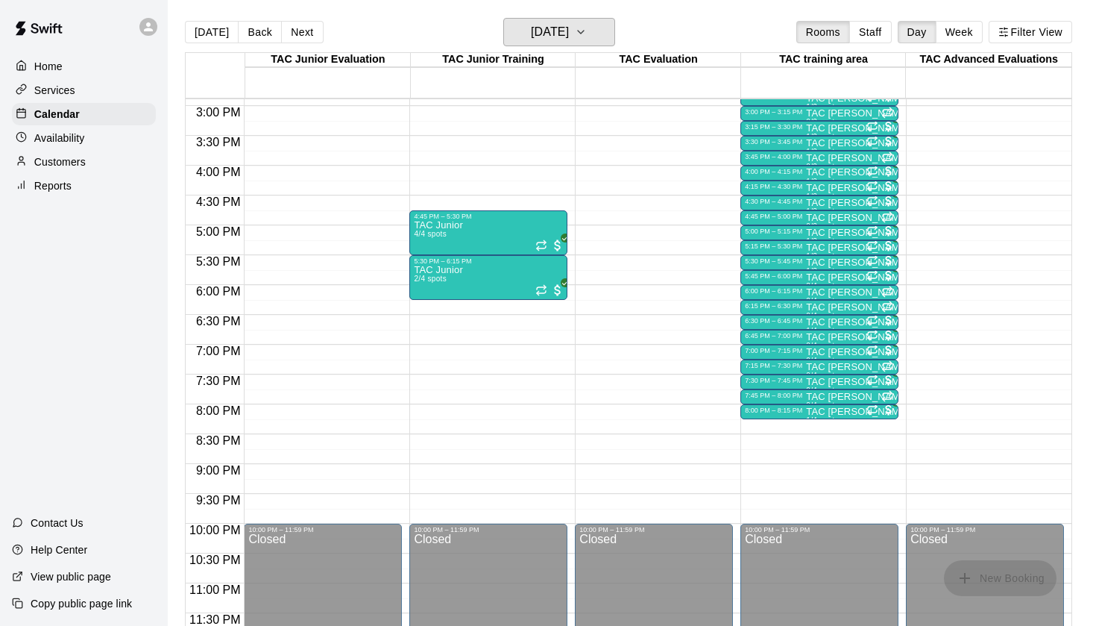
scroll to position [753, 0]
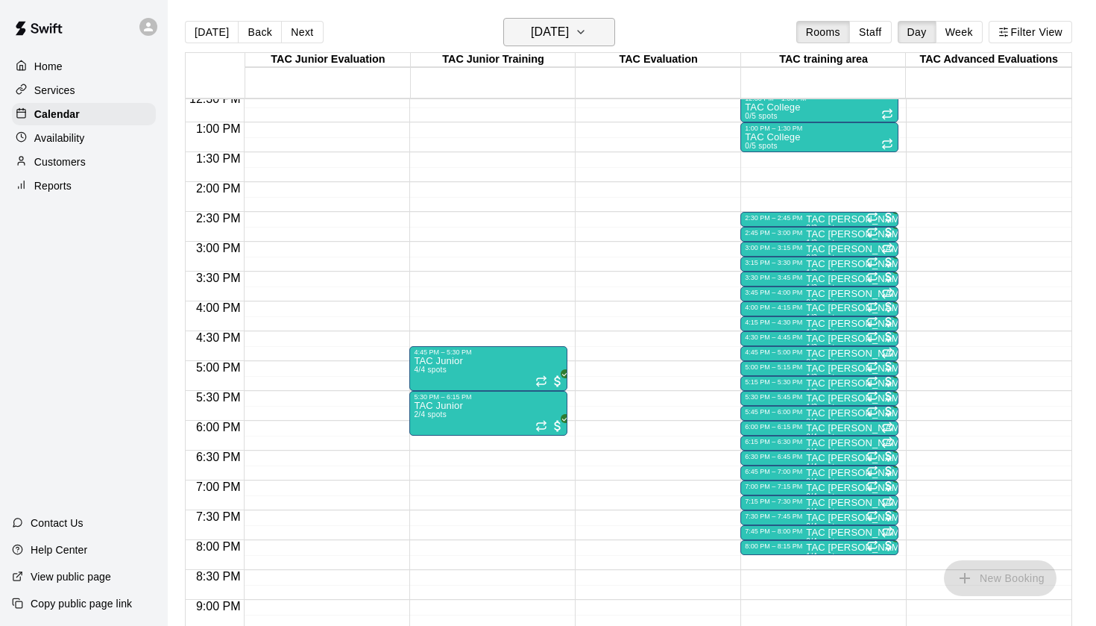
click at [542, 23] on h6 "[DATE]" at bounding box center [550, 32] width 38 height 21
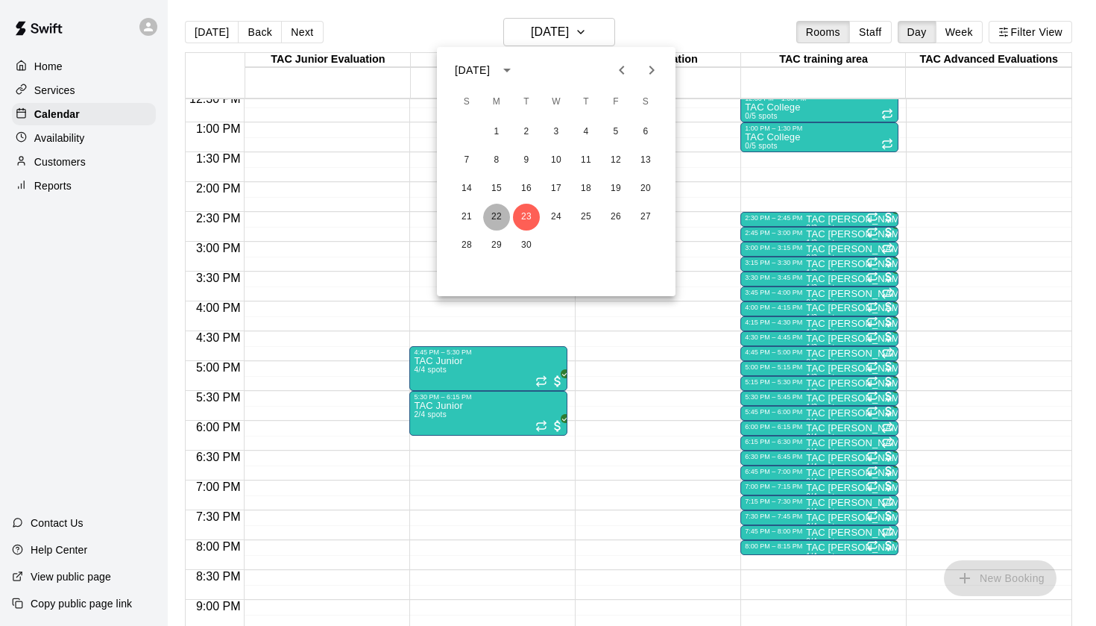
click at [496, 214] on button "22" at bounding box center [496, 217] width 27 height 27
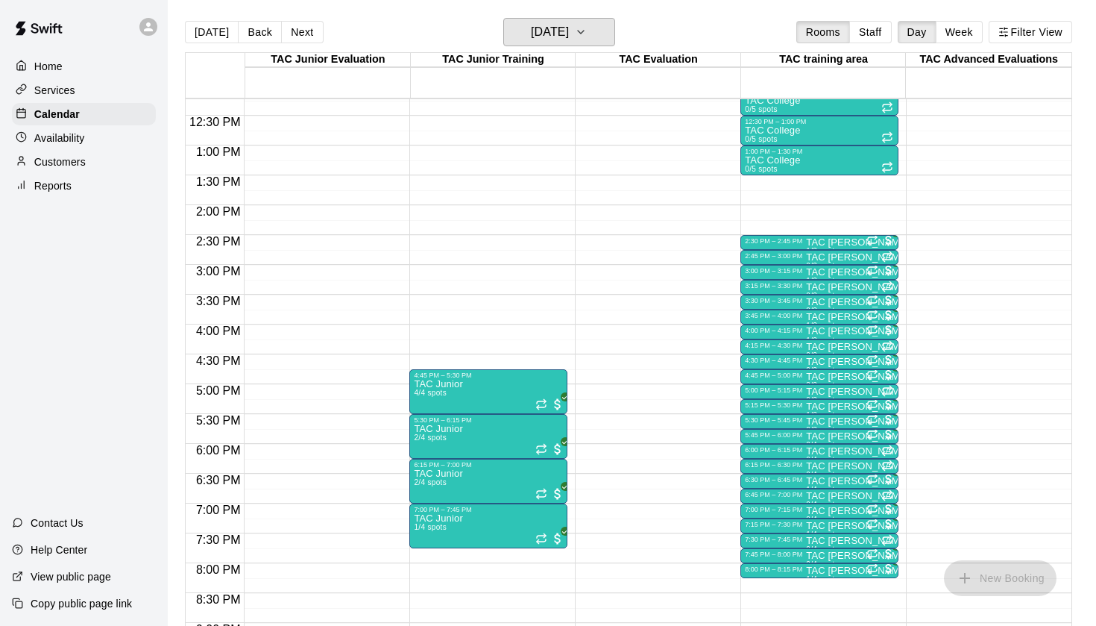
scroll to position [600, 0]
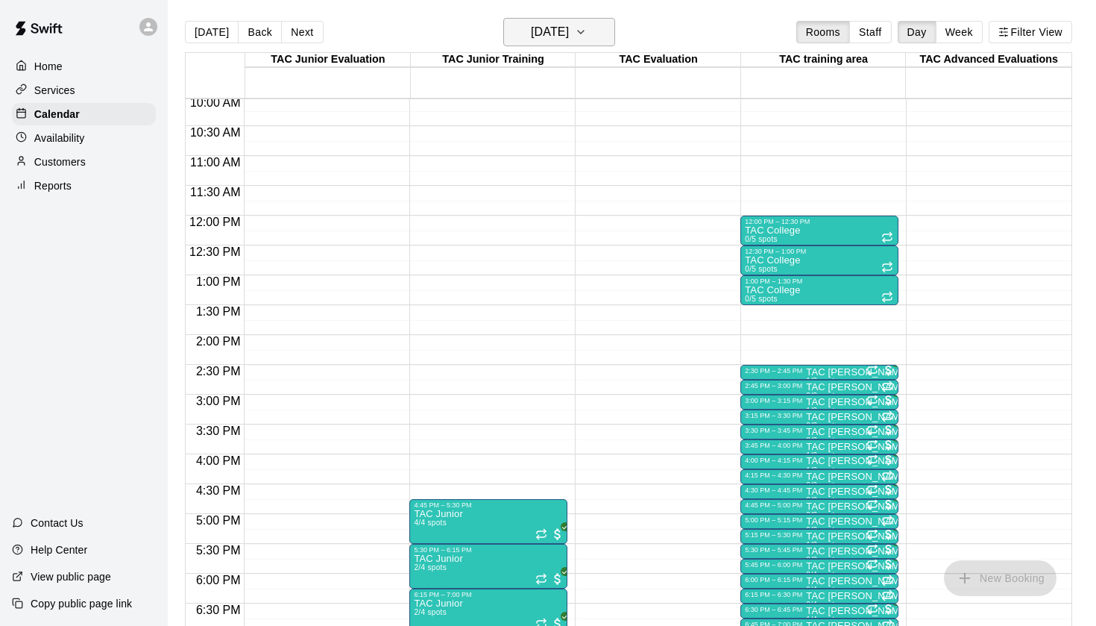
click at [562, 21] on button "[DATE]" at bounding box center [559, 32] width 112 height 28
